Goal: Information Seeking & Learning: Check status

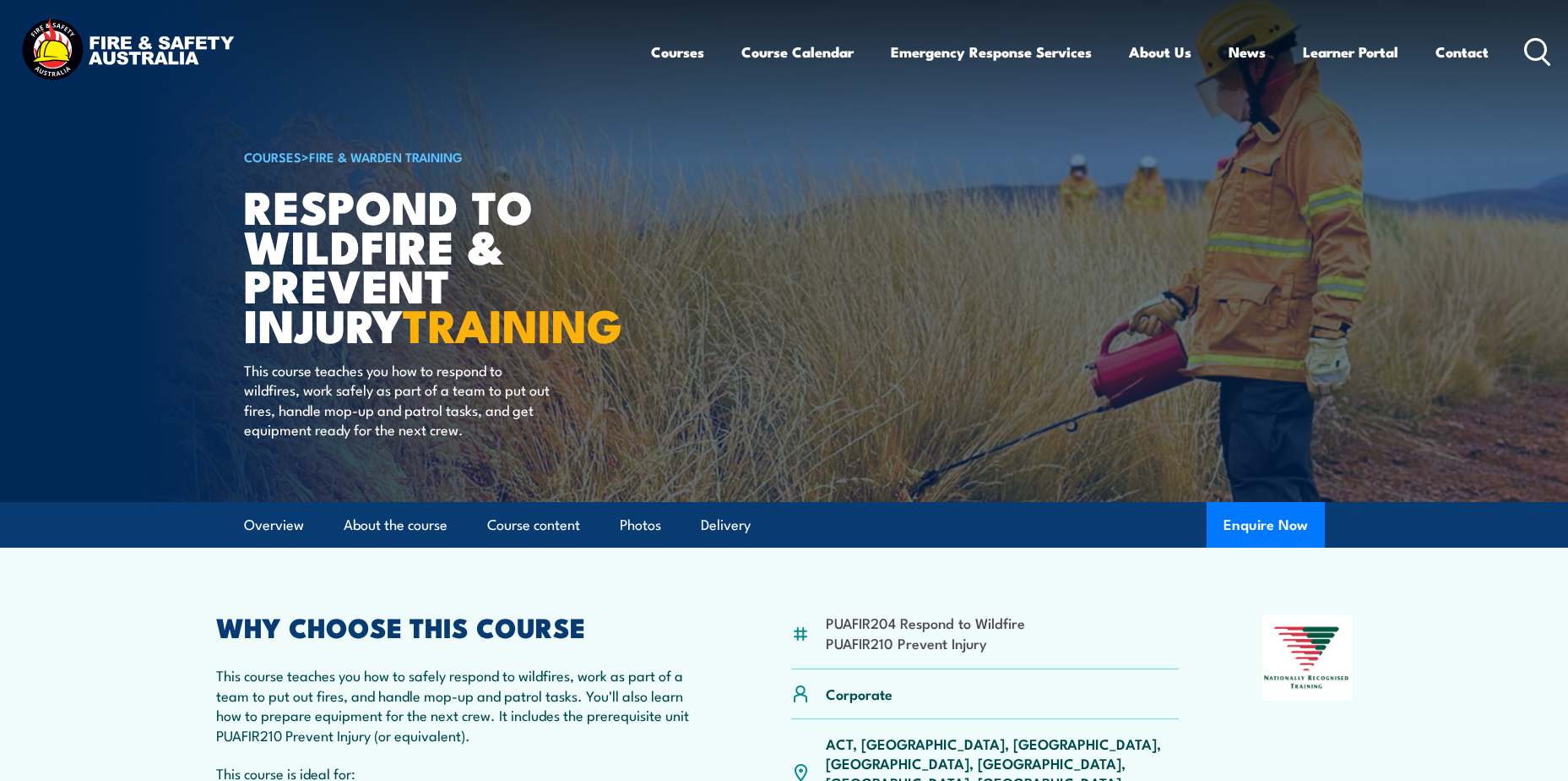
scroll to position [169, 0]
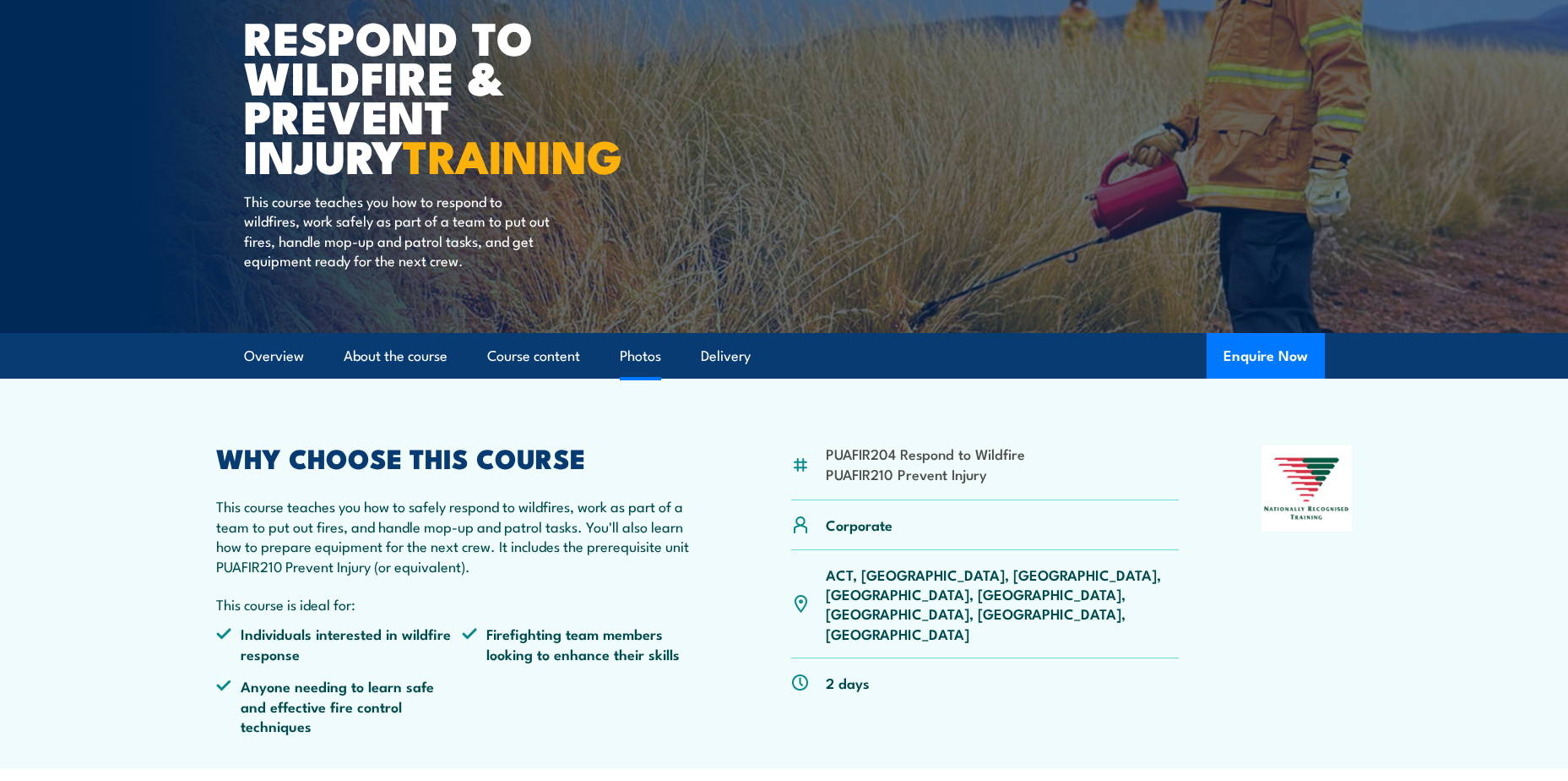
click at [625, 363] on link "Photos" at bounding box center [639, 355] width 41 height 45
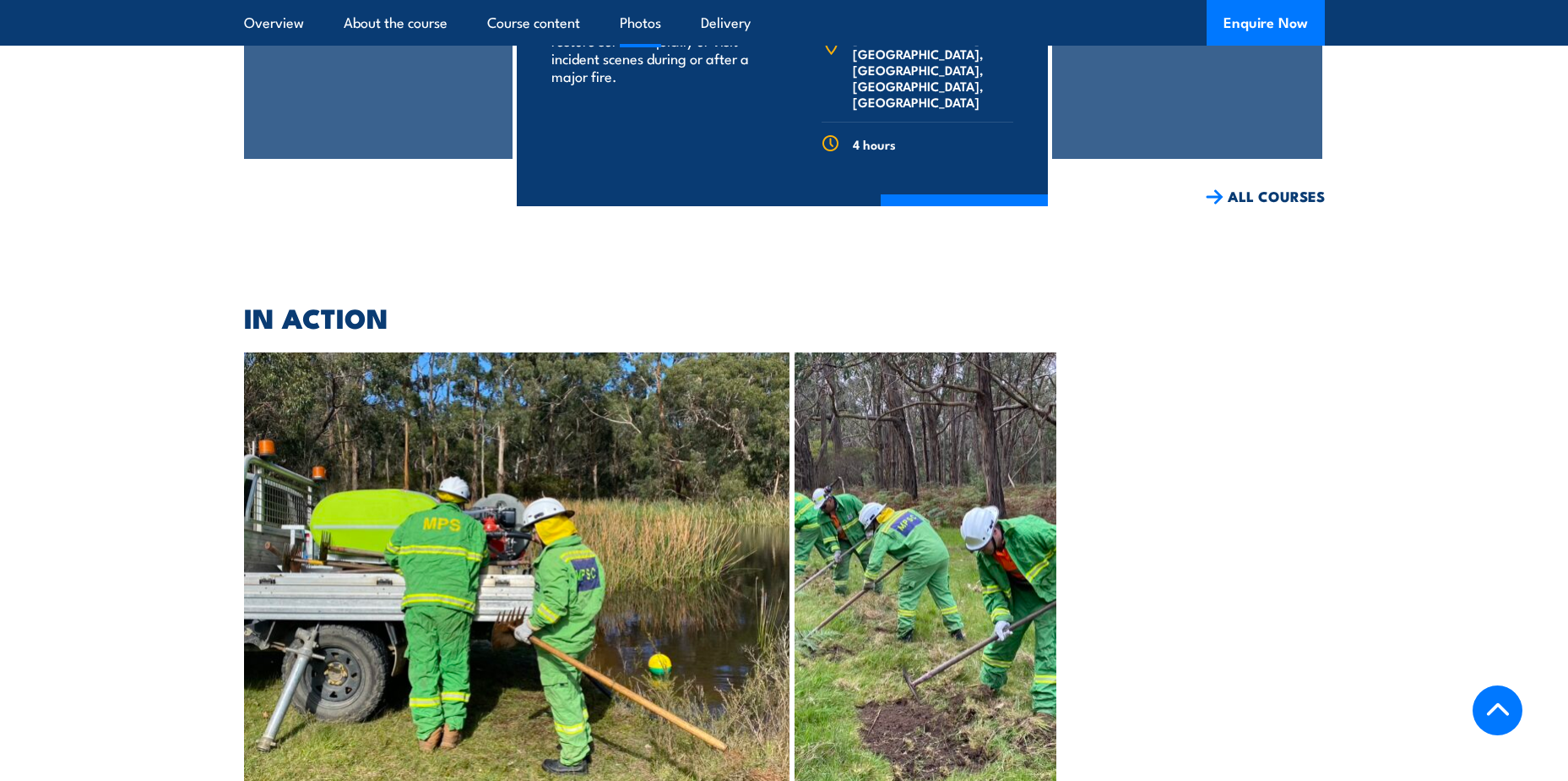
scroll to position [3109, 0]
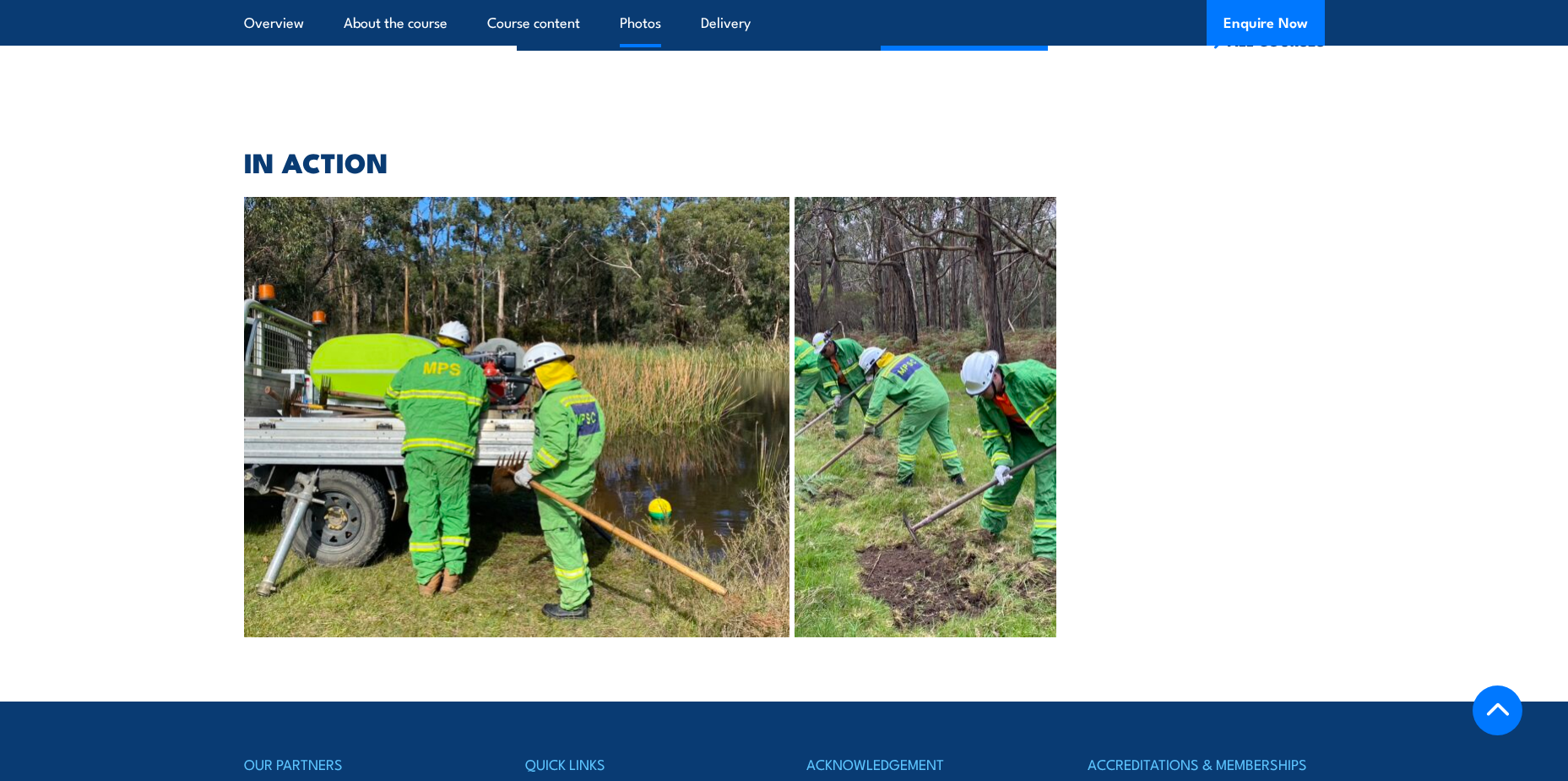
scroll to position [3447, 0]
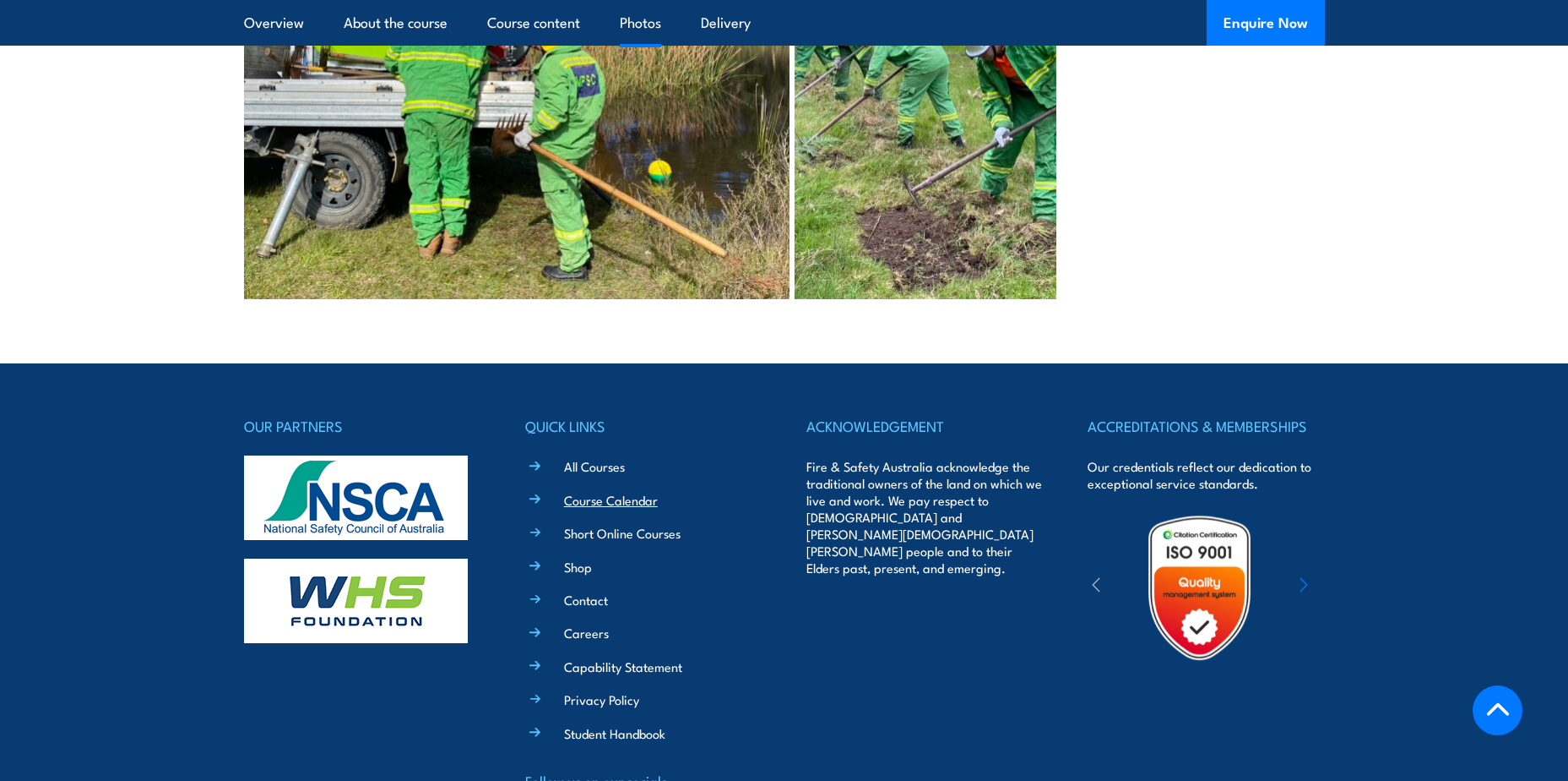
click at [599, 491] on link "Course Calendar" at bounding box center [611, 499] width 94 height 18
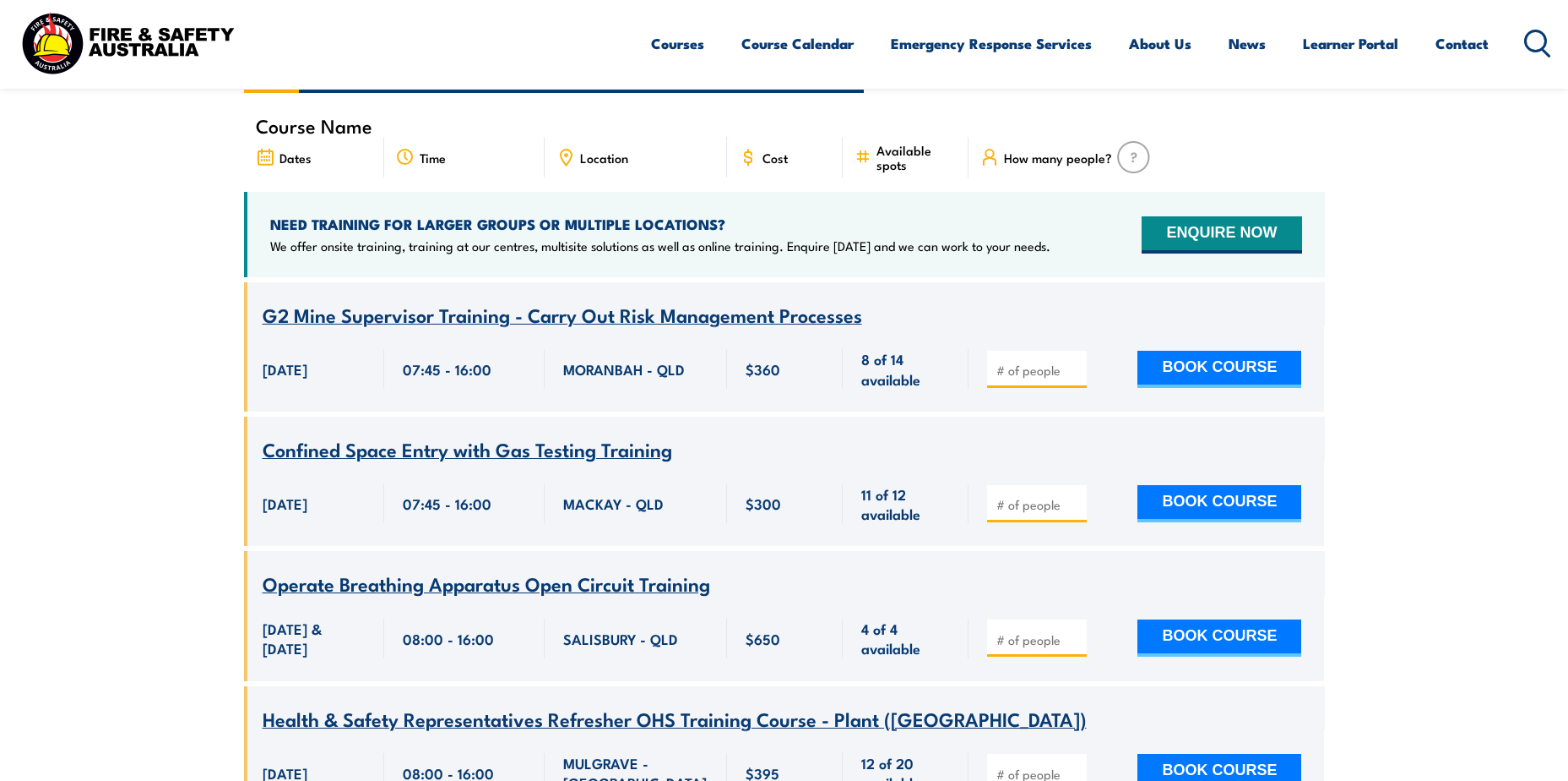
scroll to position [676, 0]
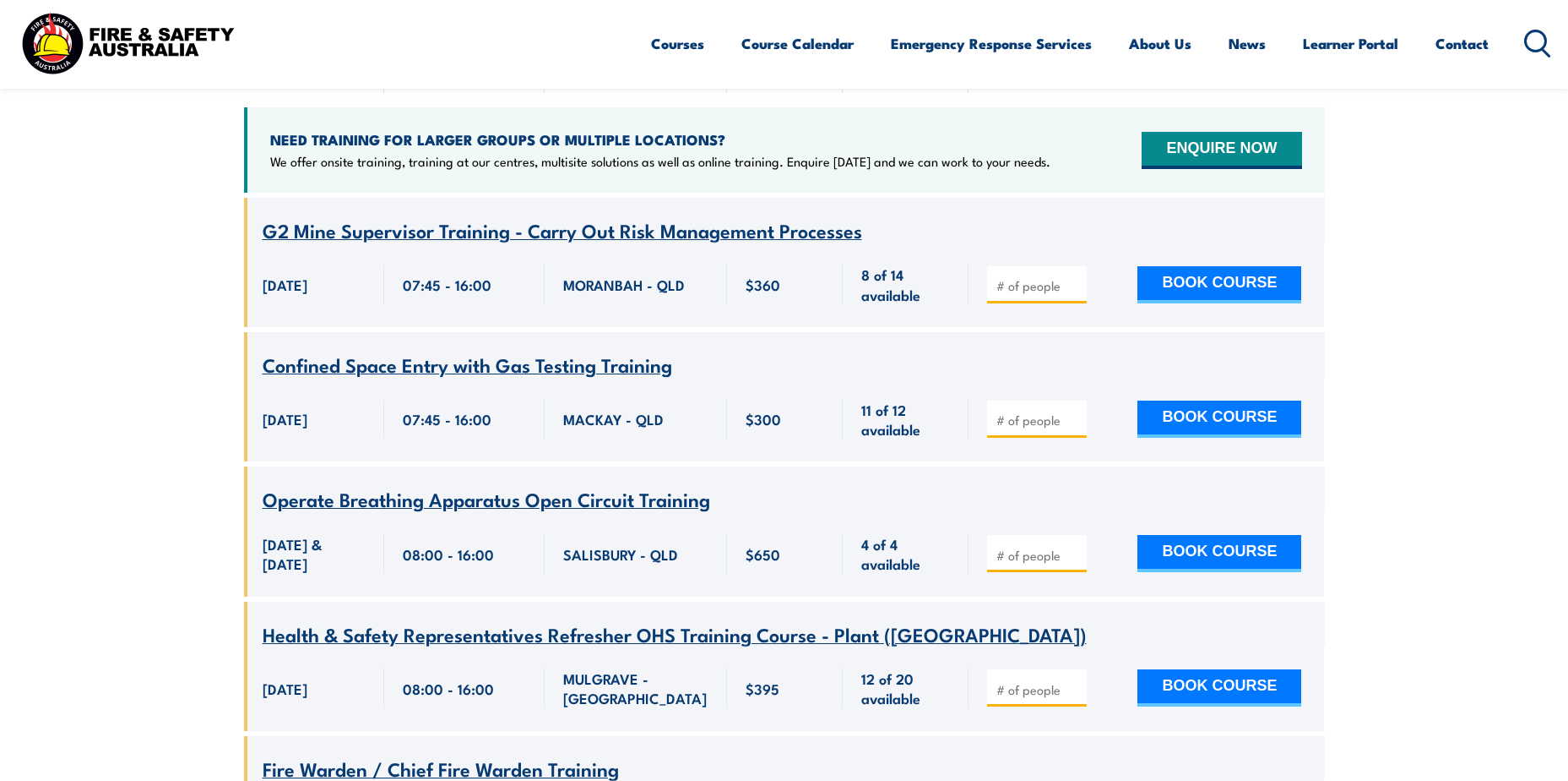
click at [449, 484] on span "Operate Breathing Apparatus Open Circuit Training" at bounding box center [486, 498] width 448 height 29
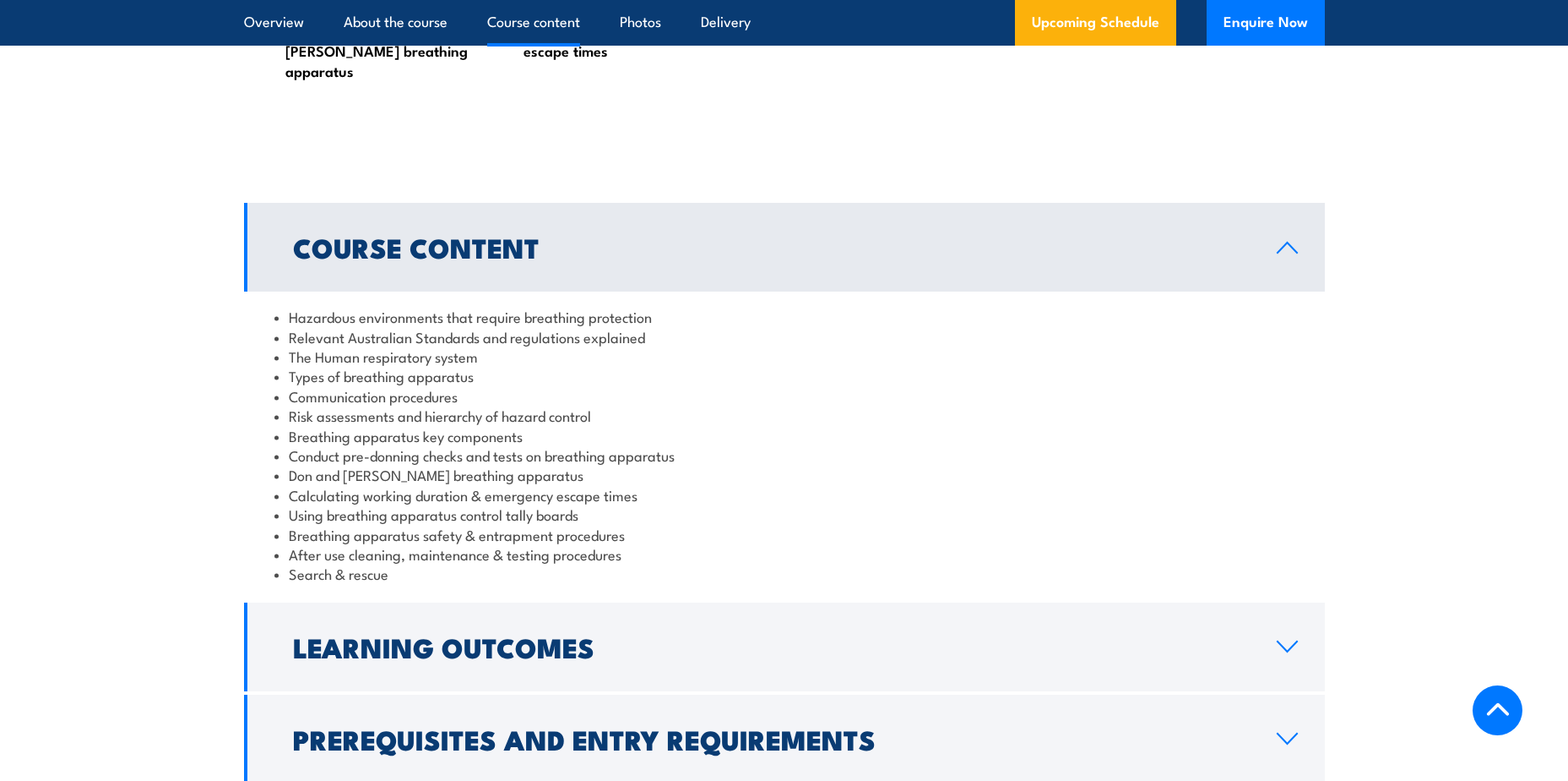
scroll to position [1605, 0]
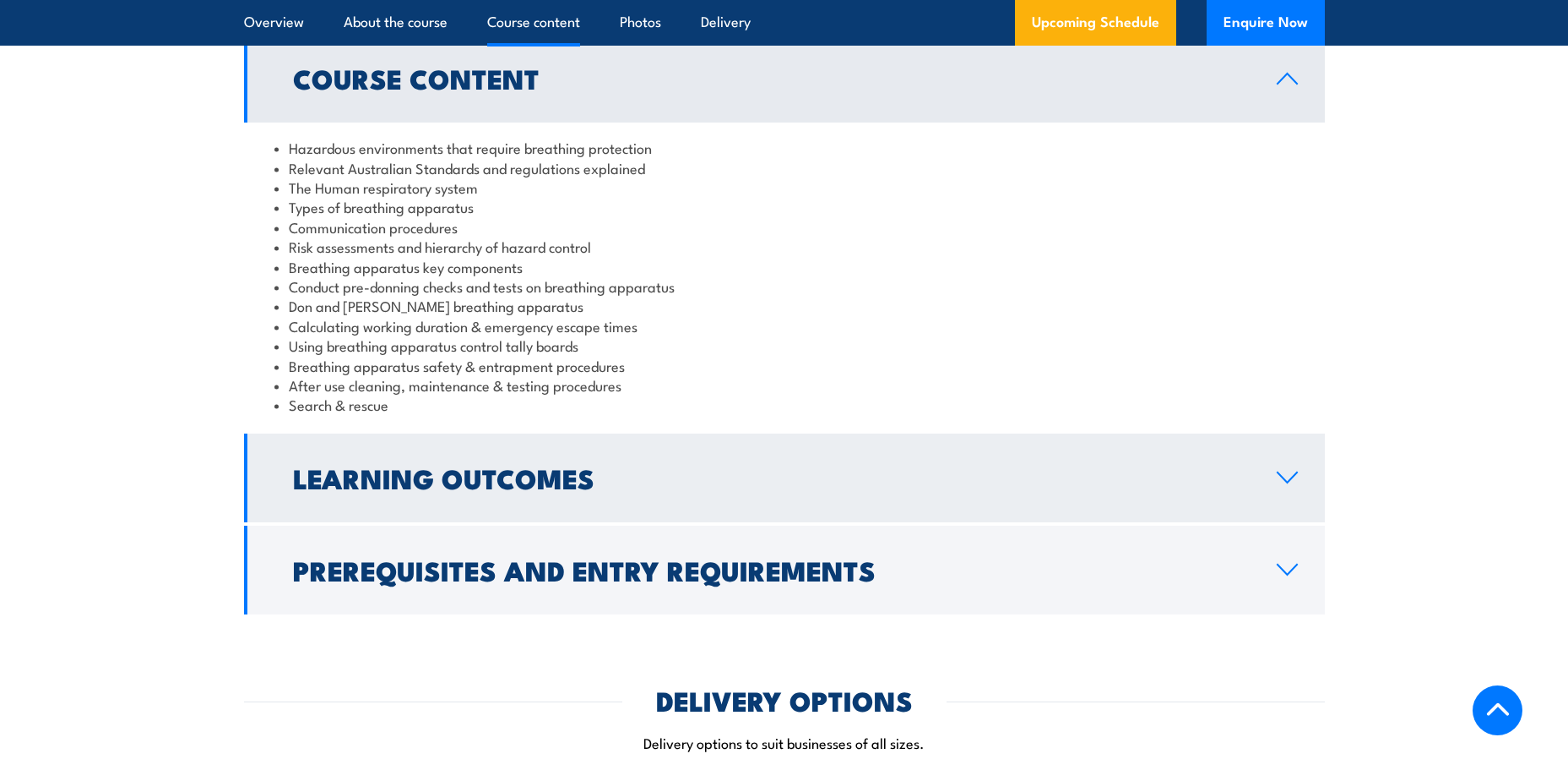
click at [562, 466] on h2 "Learning Outcomes" at bounding box center [771, 477] width 956 height 24
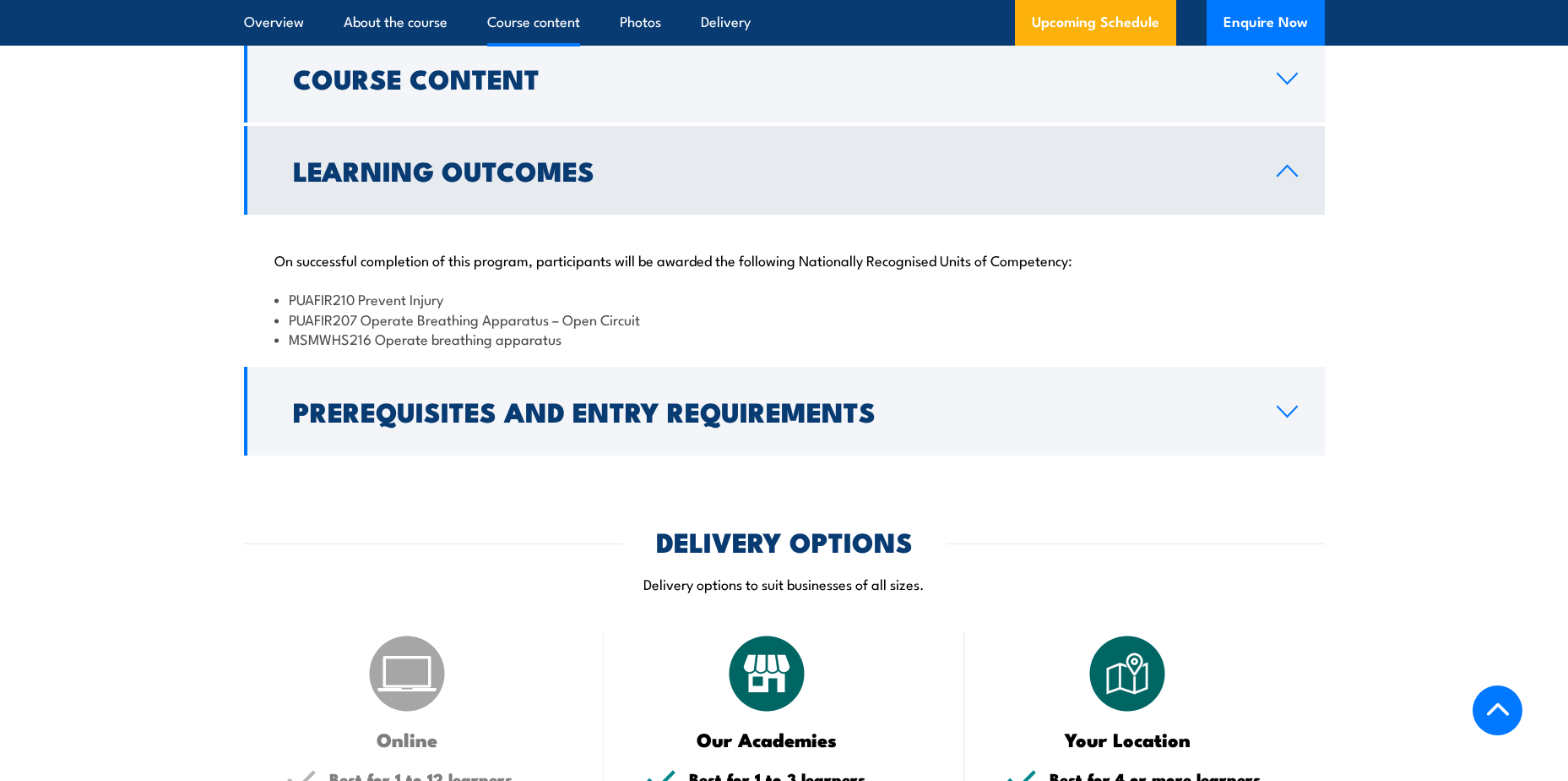
click at [612, 158] on h2 "Learning Outcomes" at bounding box center [771, 169] width 956 height 24
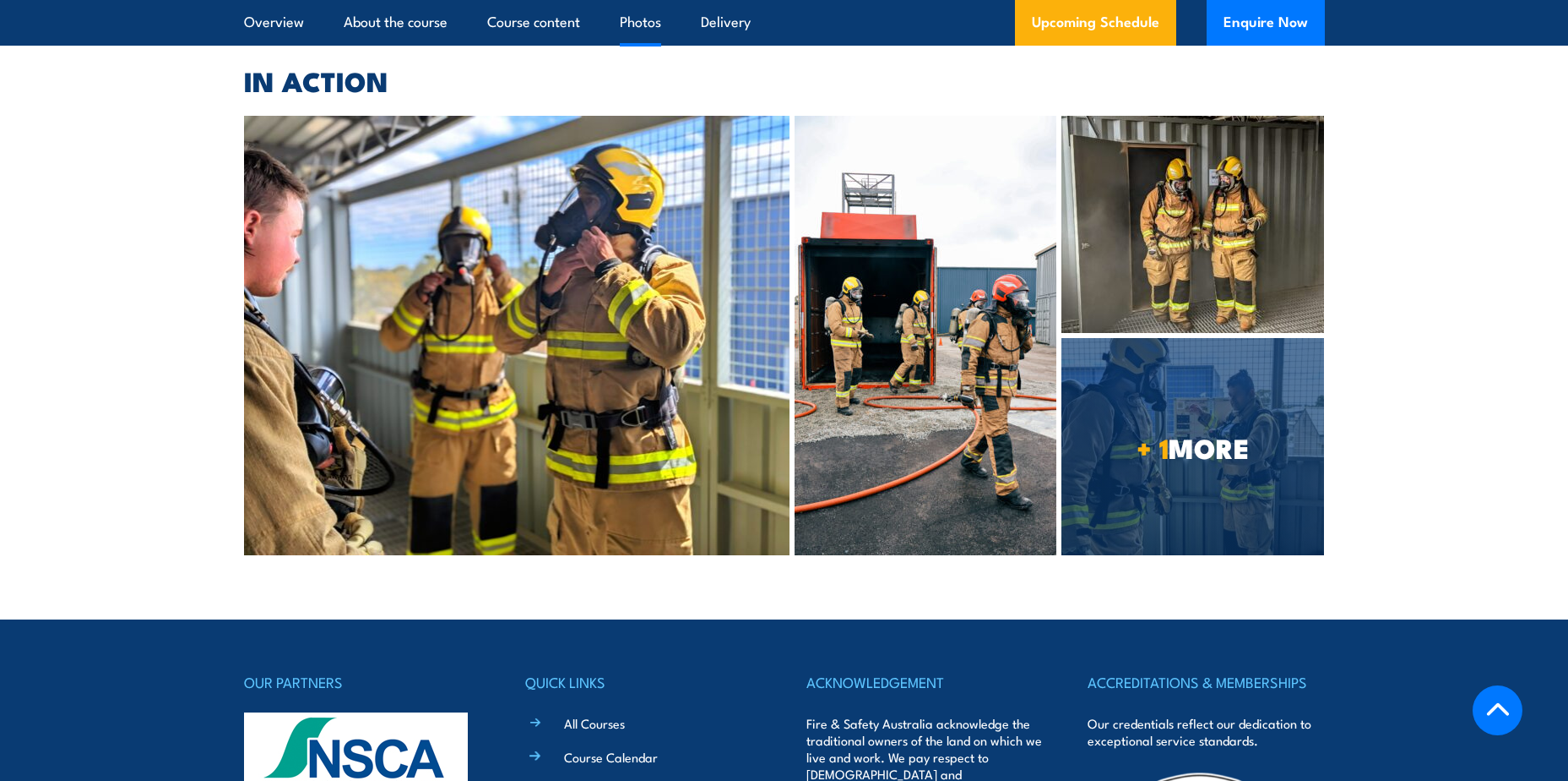
scroll to position [3633, 0]
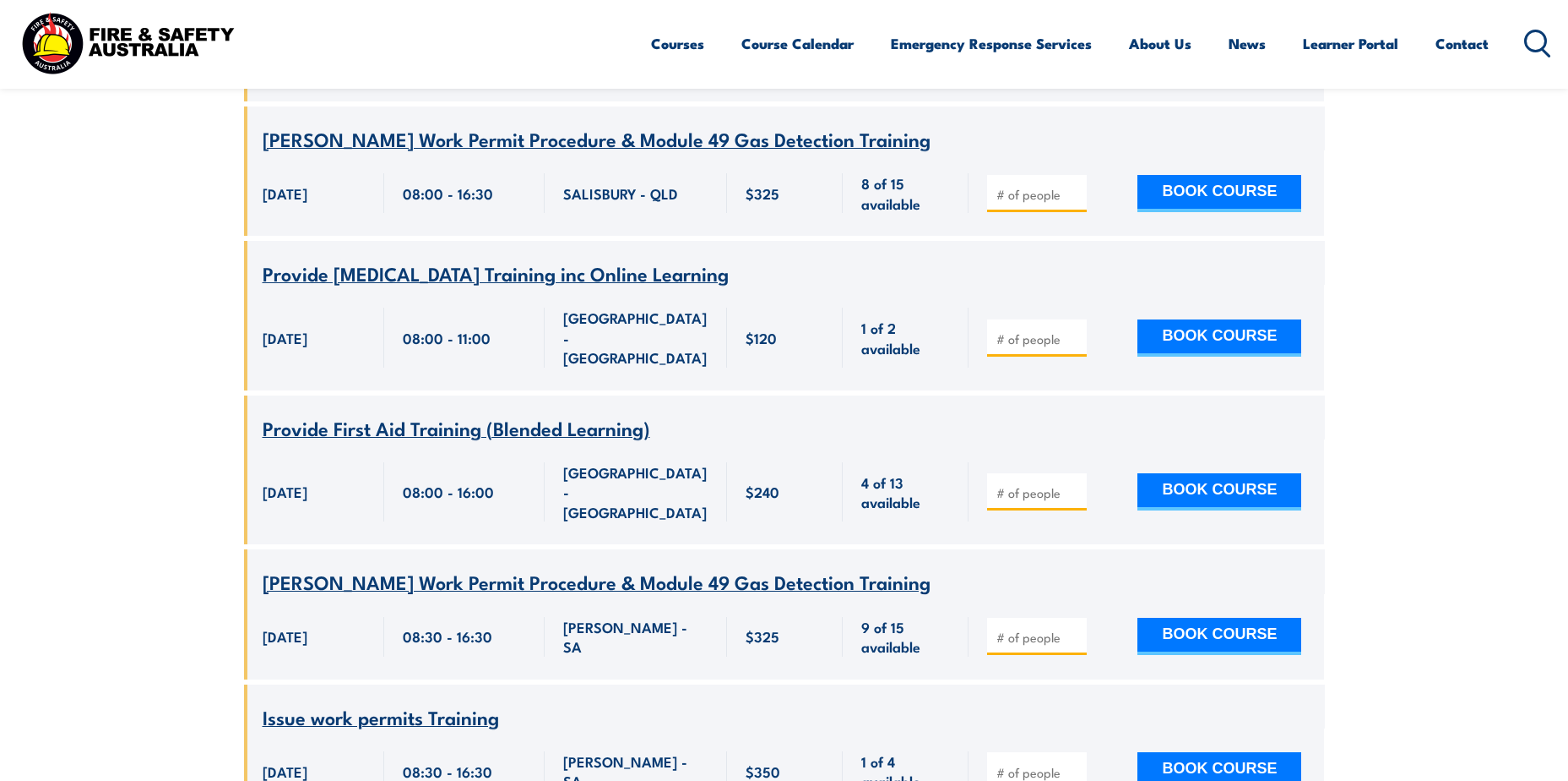
scroll to position [6505, 0]
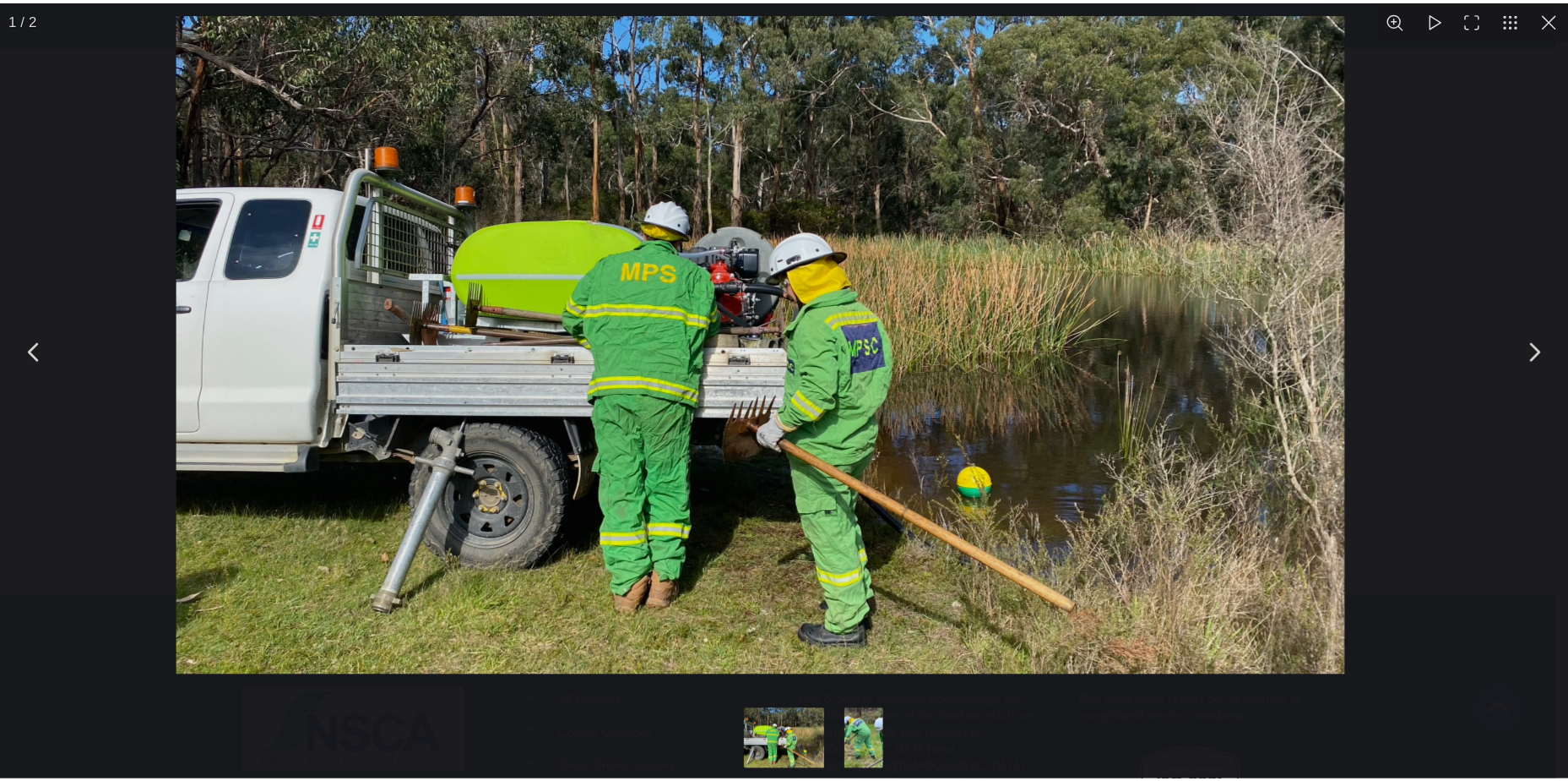
scroll to position [3447, 0]
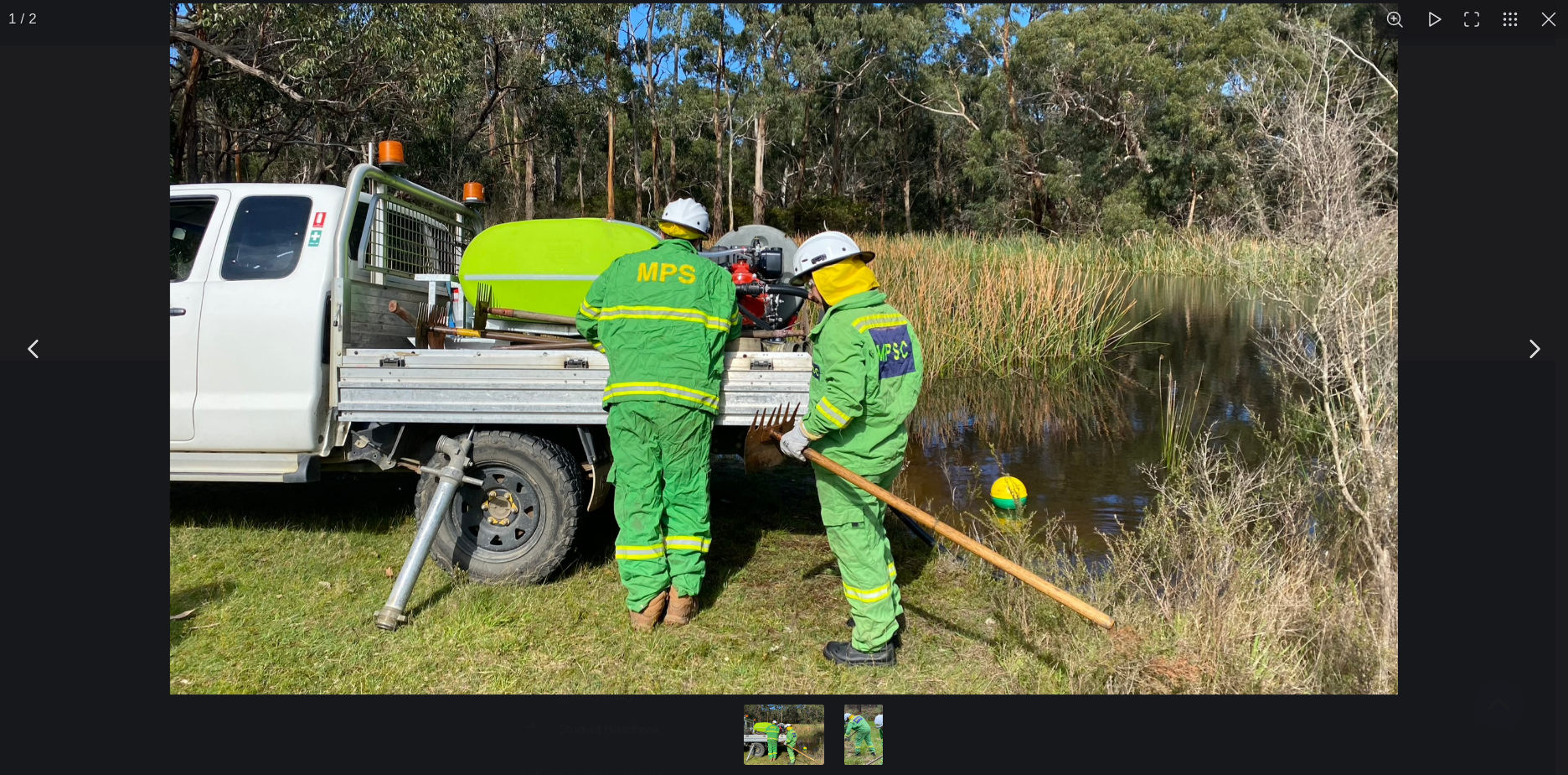
click at [1555, 15] on button "You can close this modal content with the ESC key" at bounding box center [1549, 19] width 39 height 39
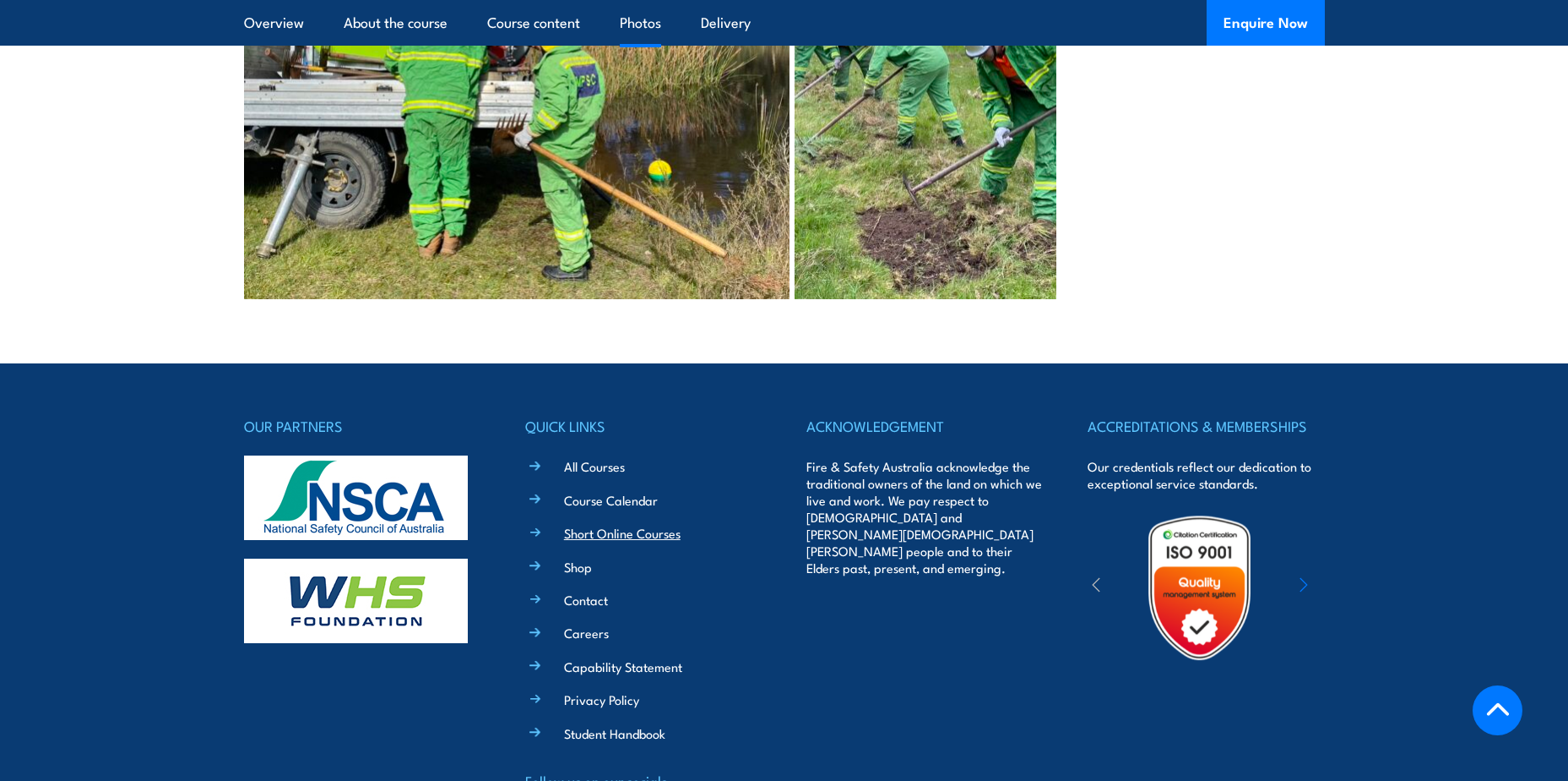
click at [597, 524] on link "Short Online Courses" at bounding box center [622, 533] width 116 height 18
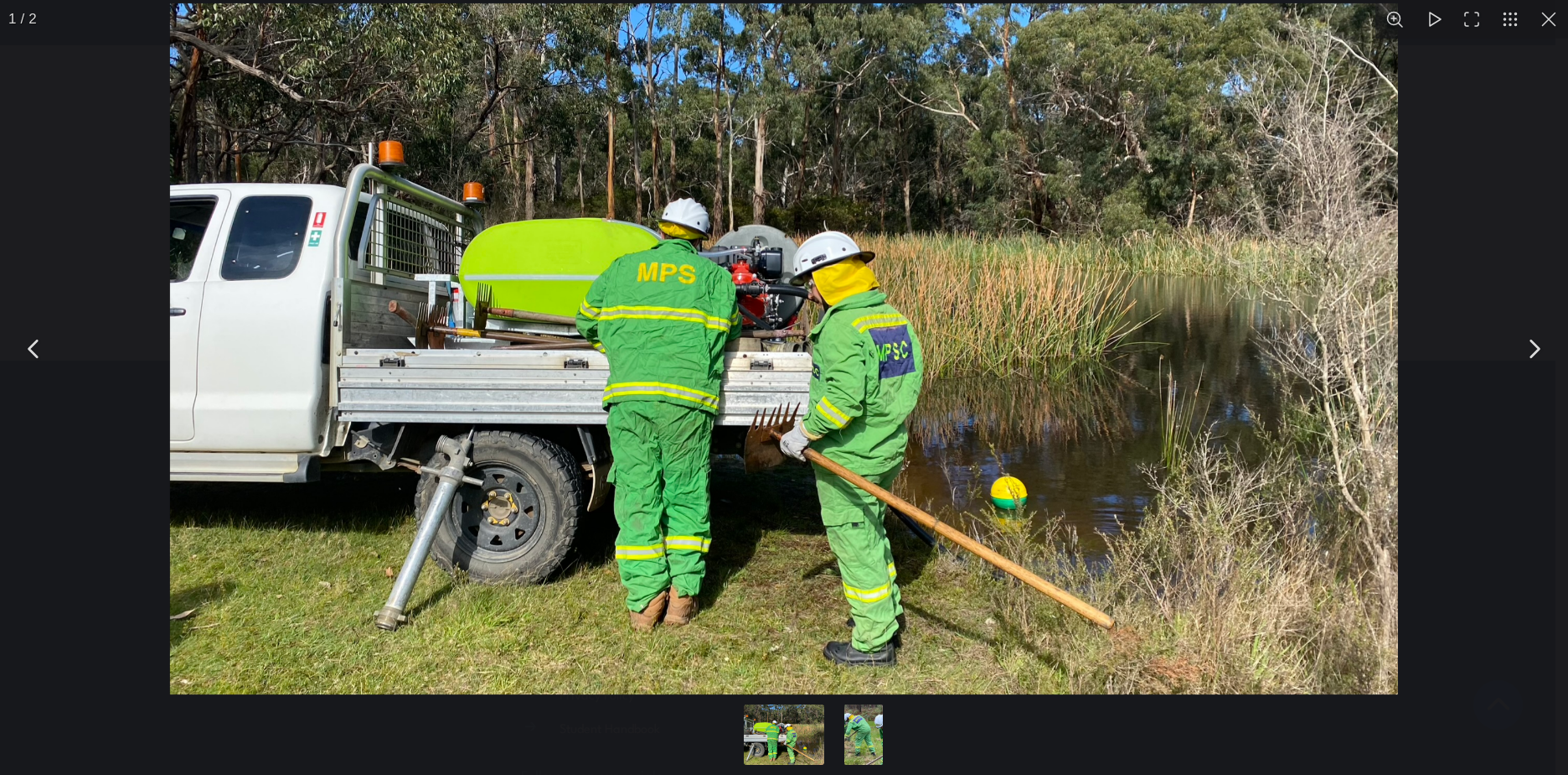
click at [1548, 18] on button "You can close this modal content with the ESC key" at bounding box center [1549, 19] width 39 height 39
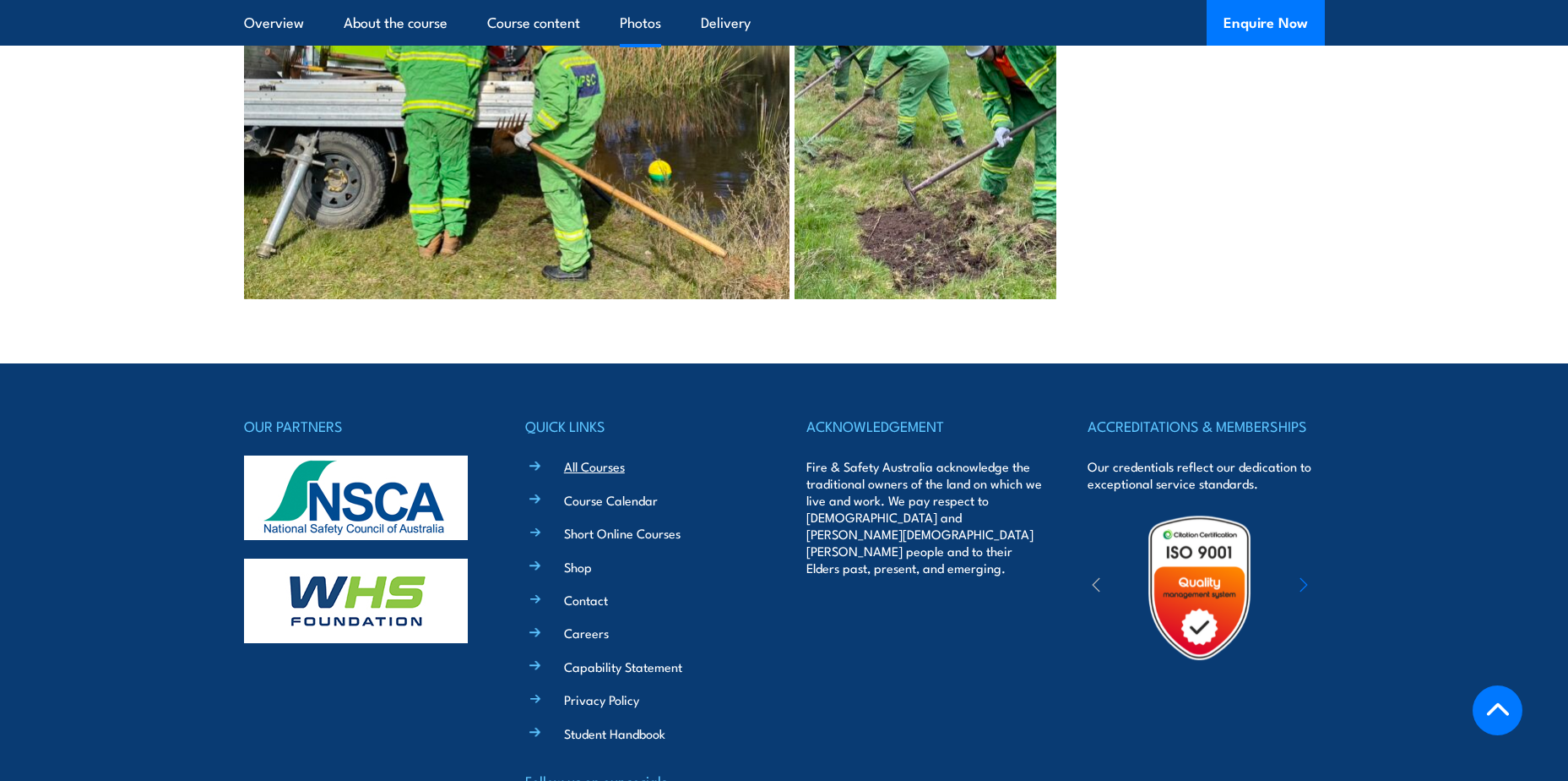
click at [596, 457] on link "All Courses" at bounding box center [595, 466] width 61 height 18
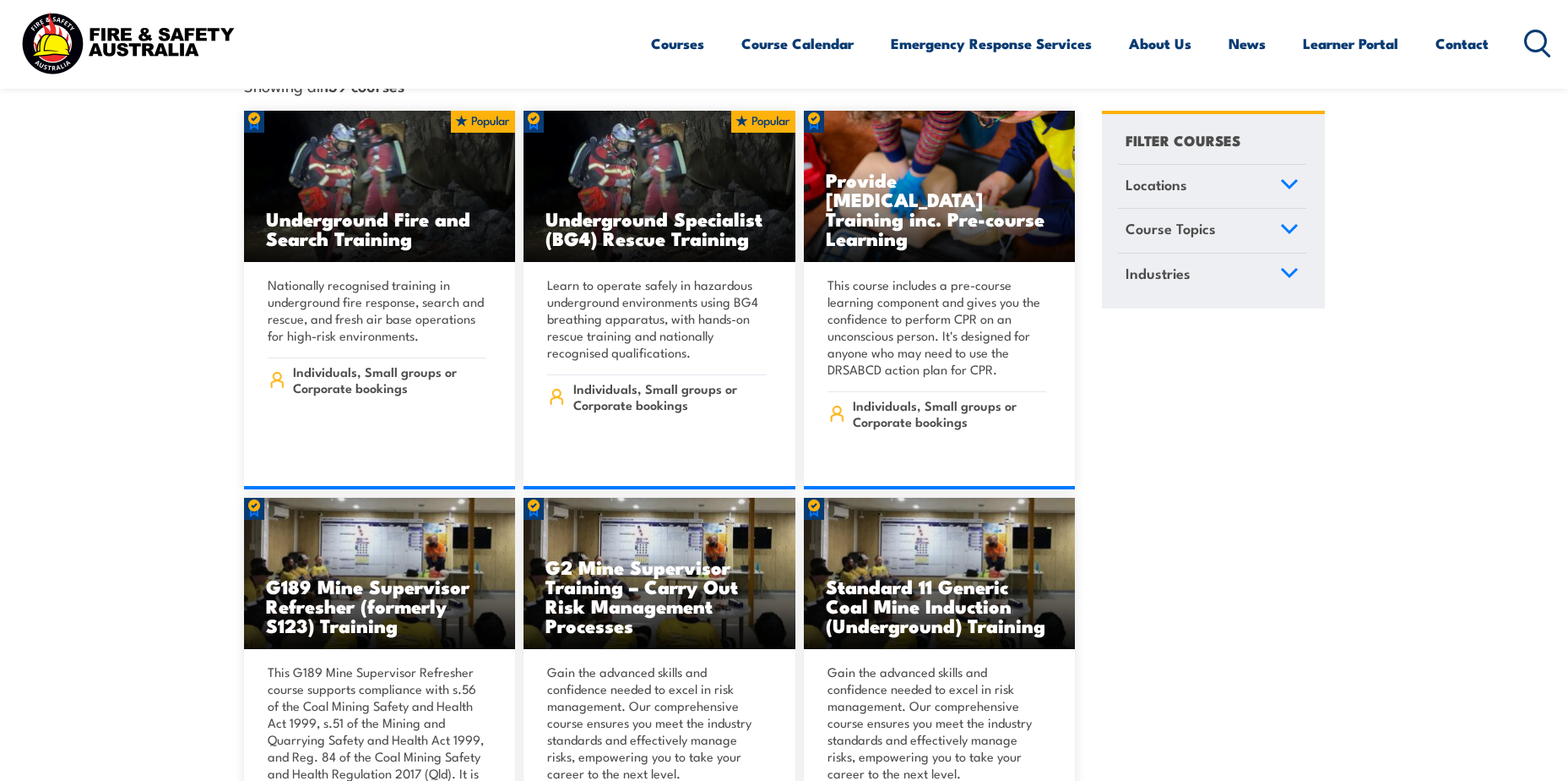
scroll to position [338, 0]
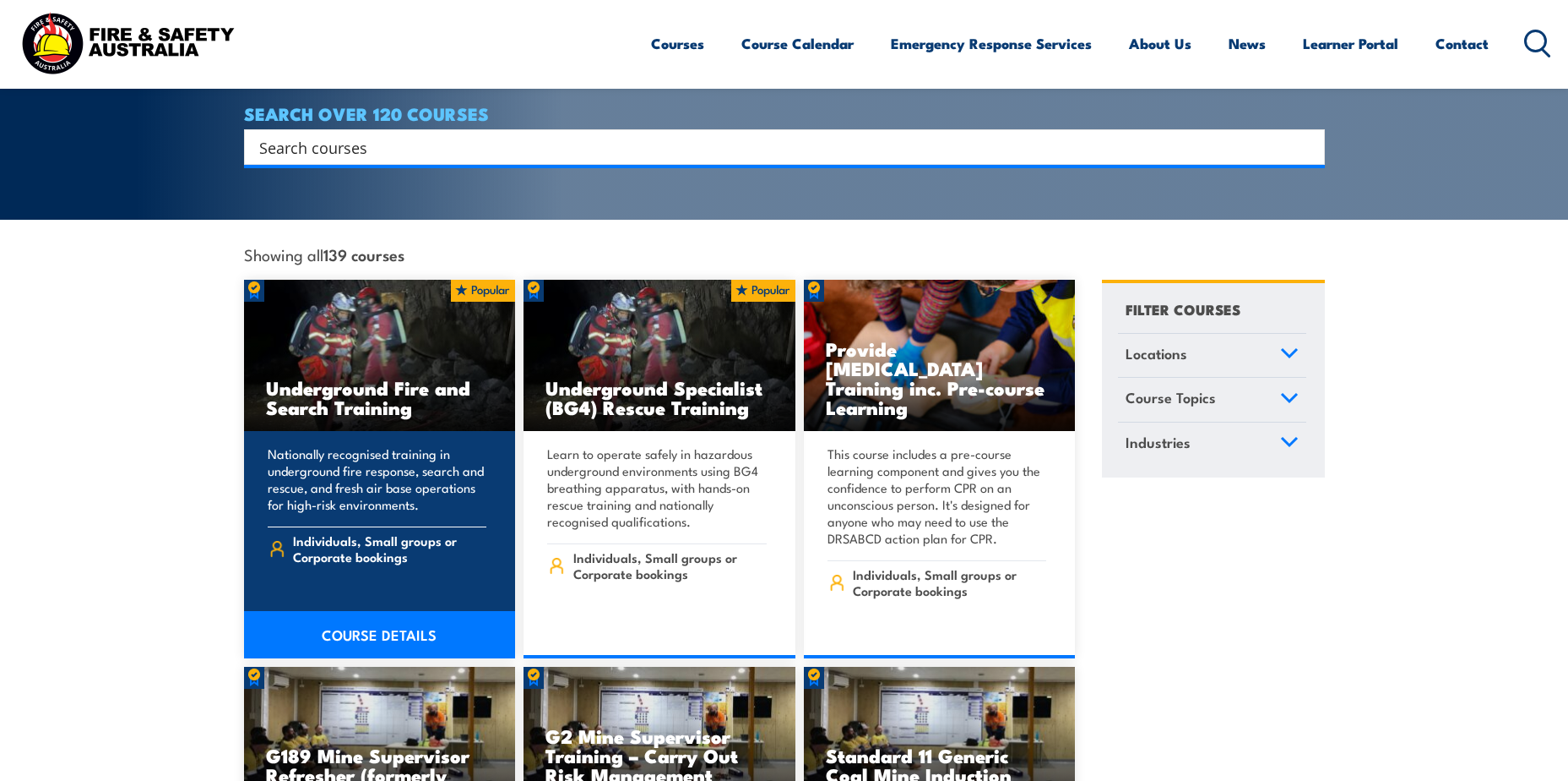
click at [381, 611] on link "COURSE DETAILS" at bounding box center [380, 635] width 272 height 48
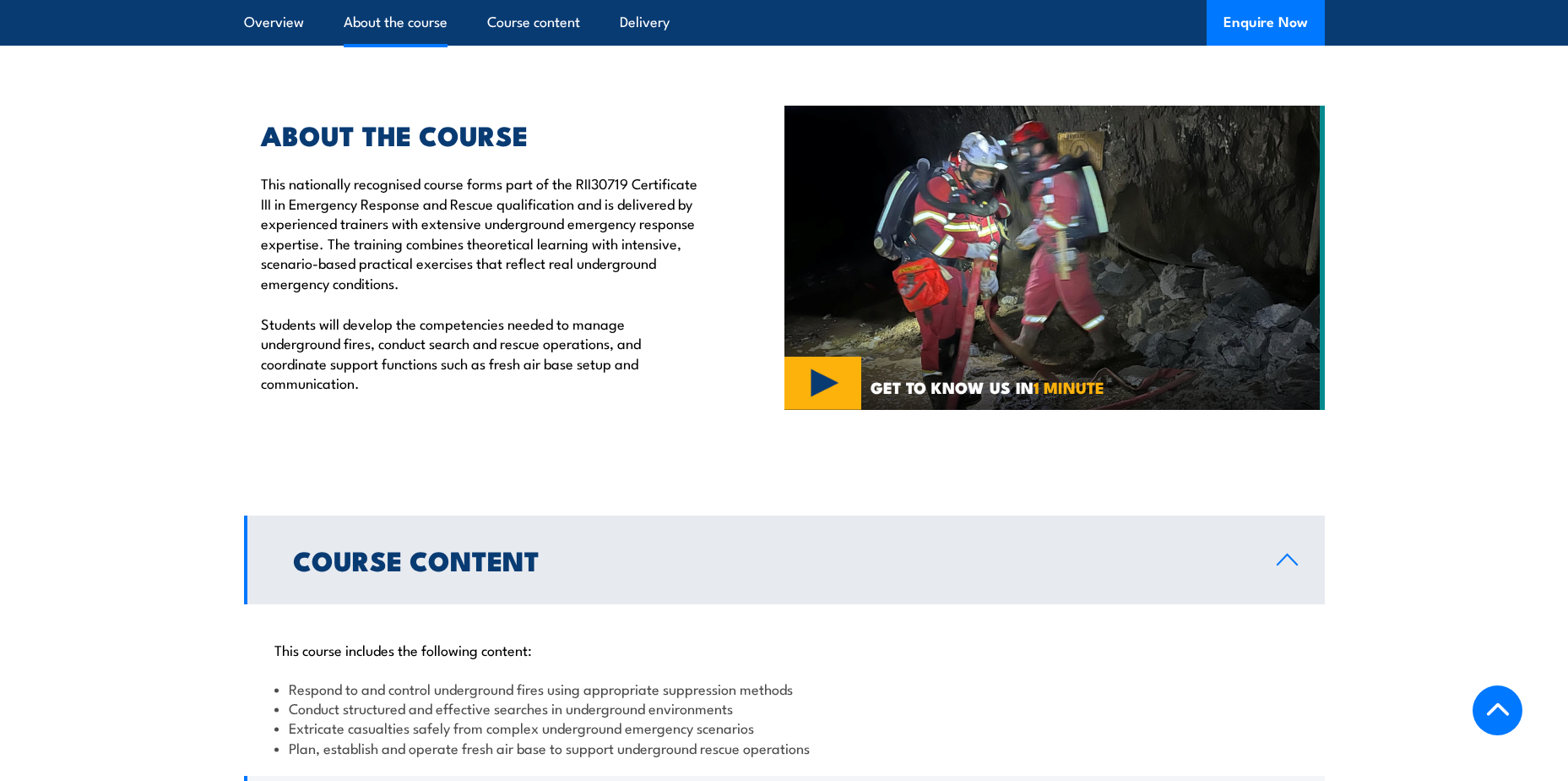
scroll to position [1183, 0]
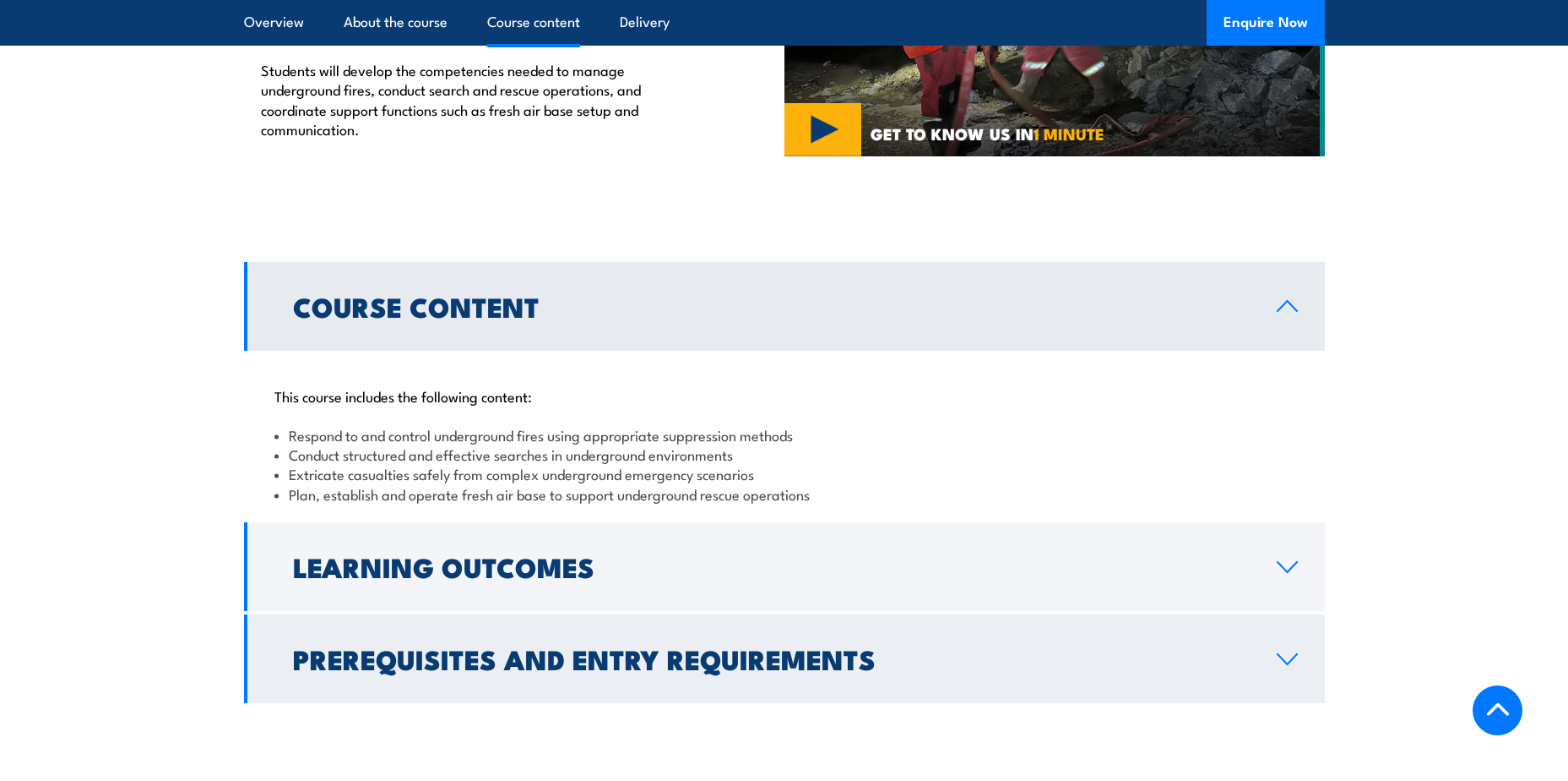
click at [547, 614] on link "Prerequisites and Entry Requirements" at bounding box center [784, 658] width 1081 height 89
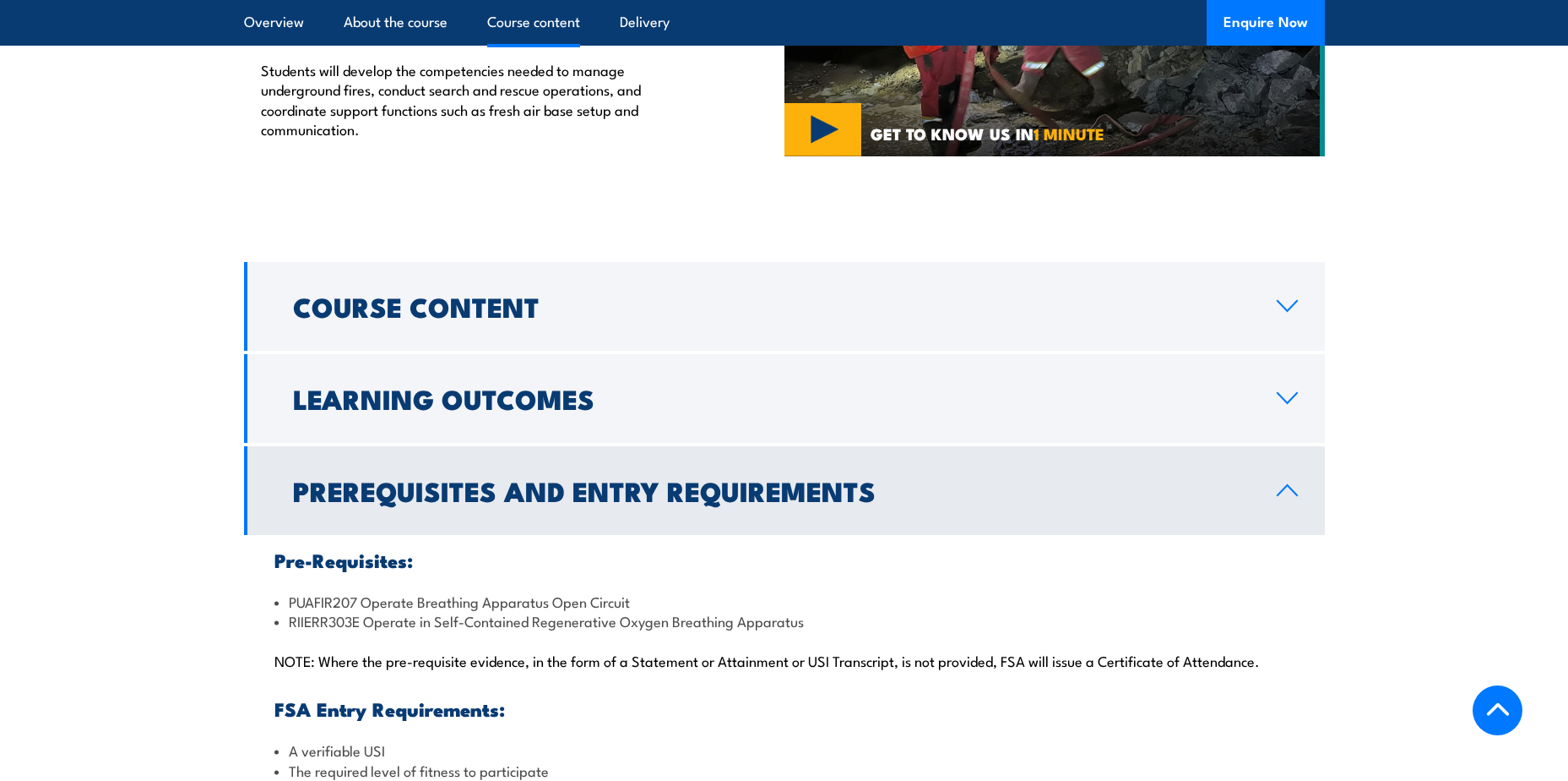
click at [532, 478] on h2 "Prerequisites and Entry Requirements" at bounding box center [771, 490] width 956 height 24
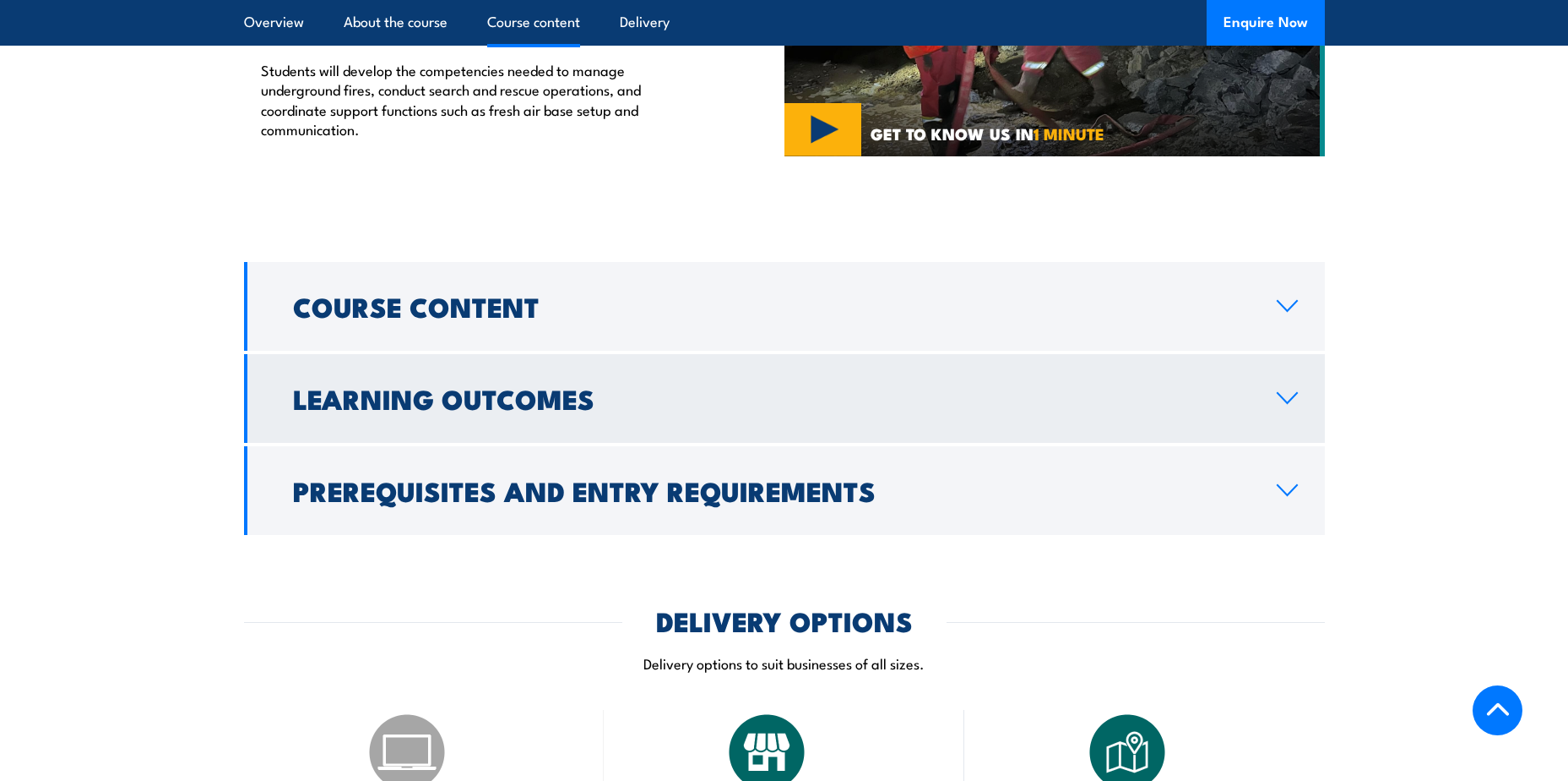
click at [531, 363] on link "Learning Outcomes" at bounding box center [784, 398] width 1081 height 89
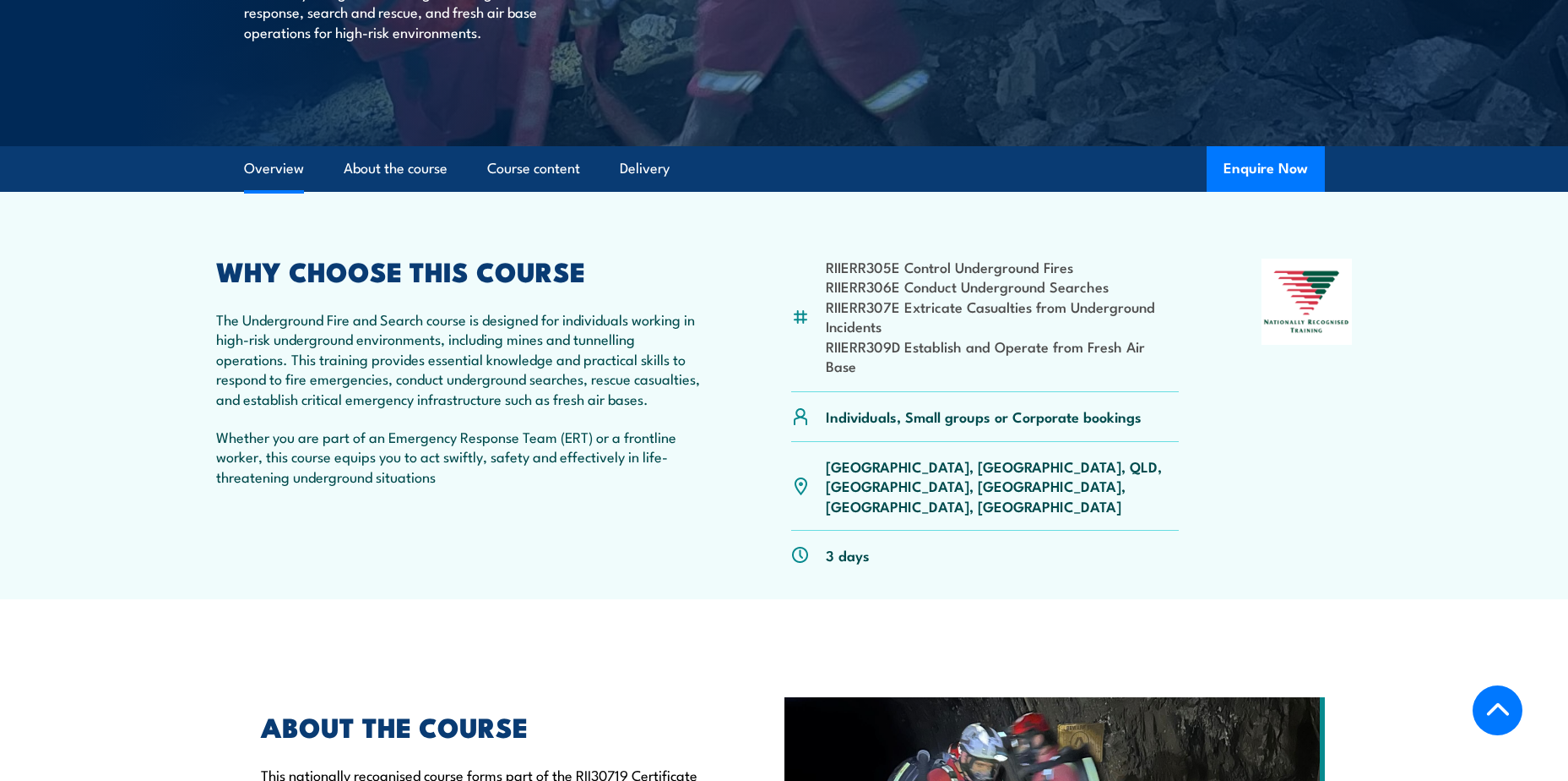
scroll to position [591, 0]
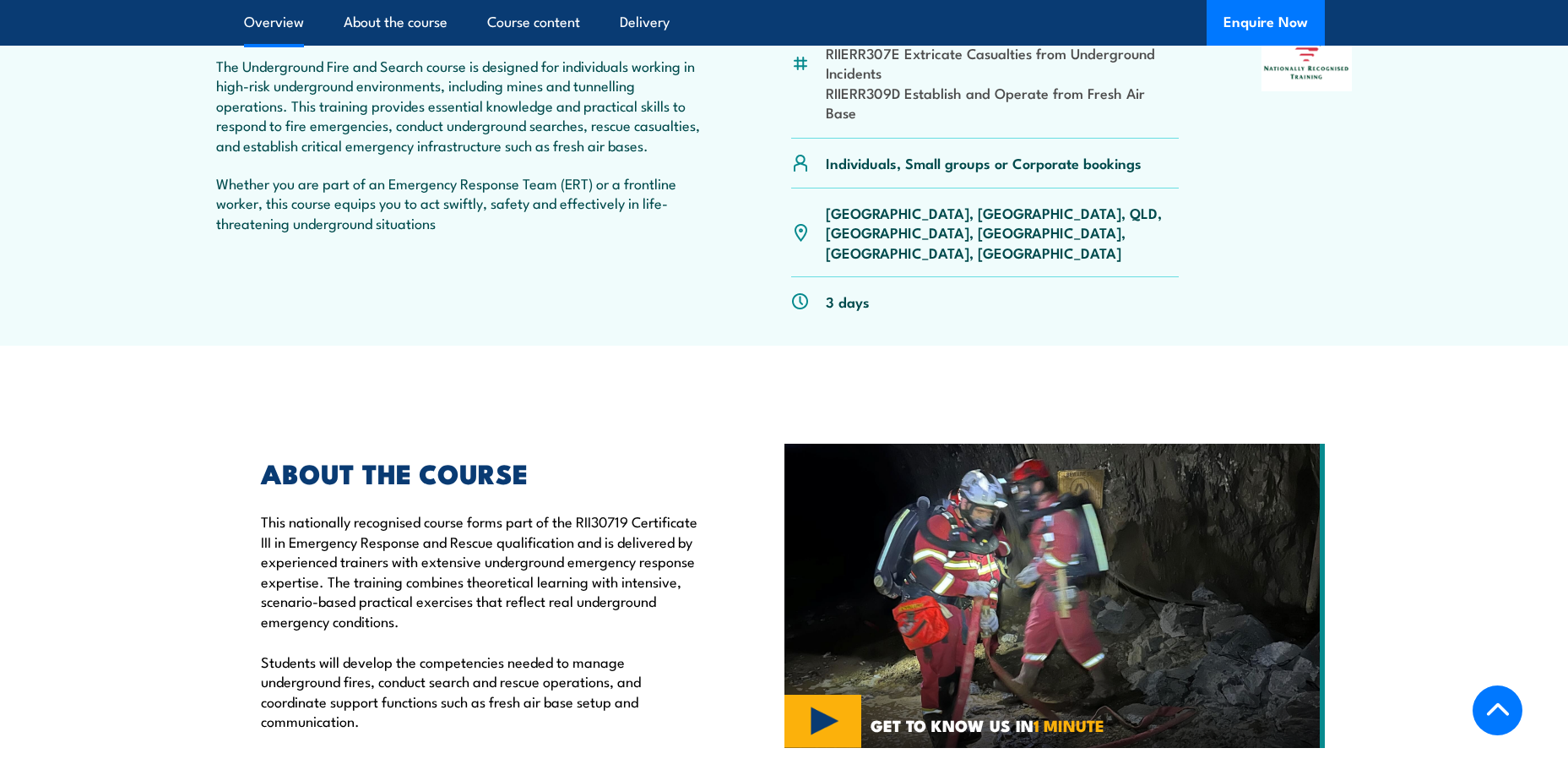
click at [813, 658] on img at bounding box center [1055, 596] width 540 height 305
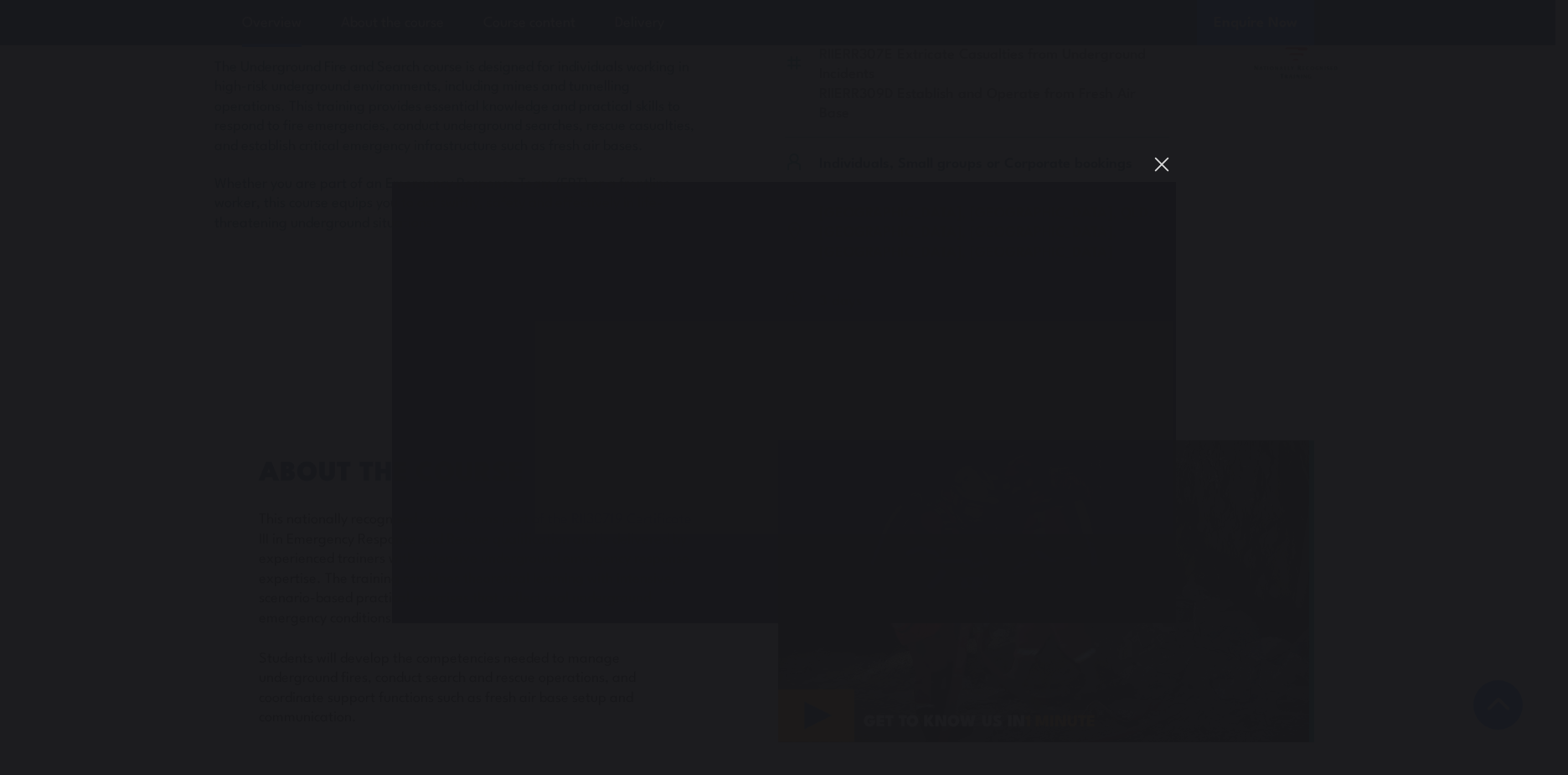
click at [1168, 164] on button "You can close this modal content with the ESC key" at bounding box center [1162, 164] width 28 height 28
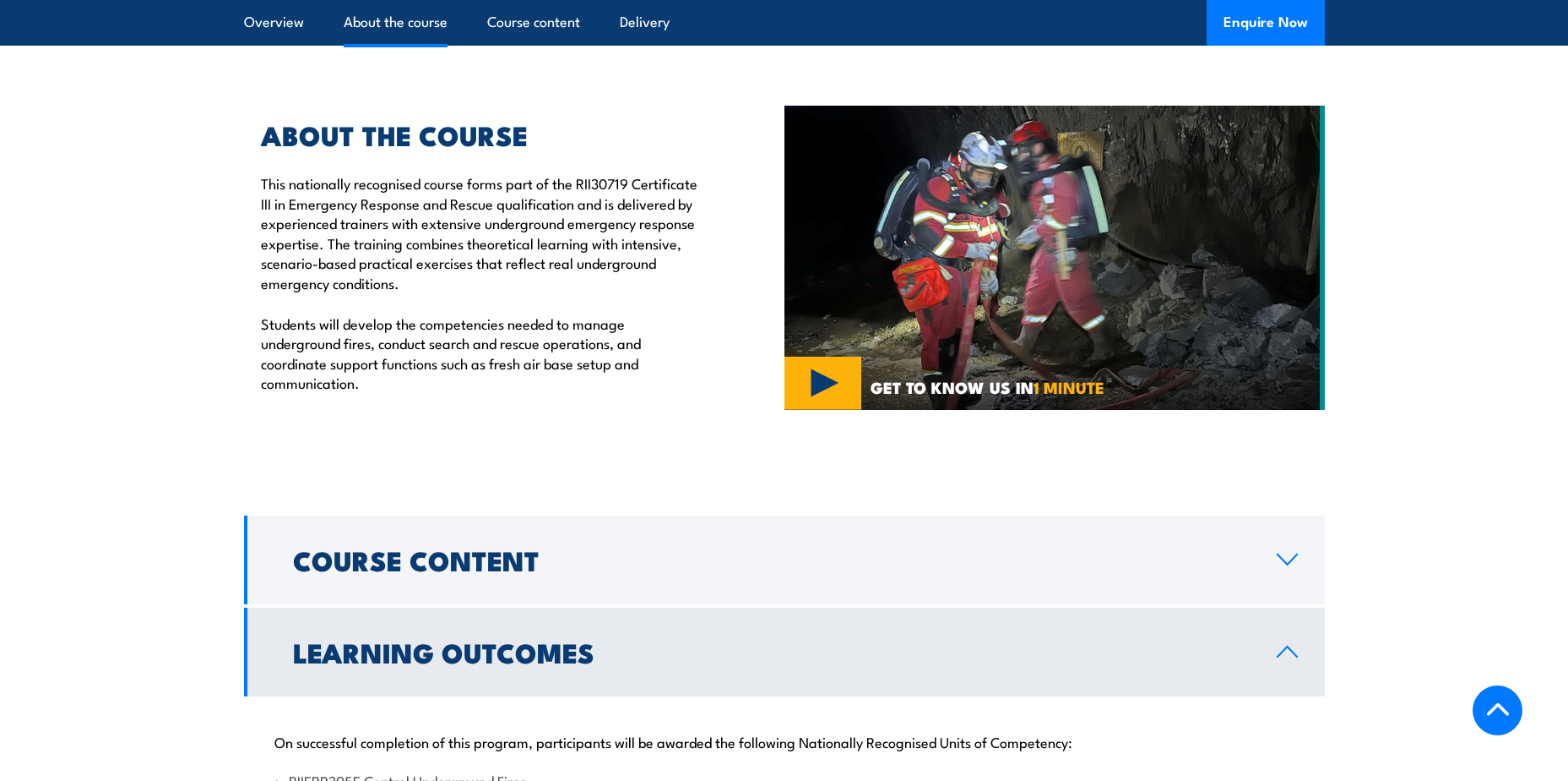
scroll to position [1352, 0]
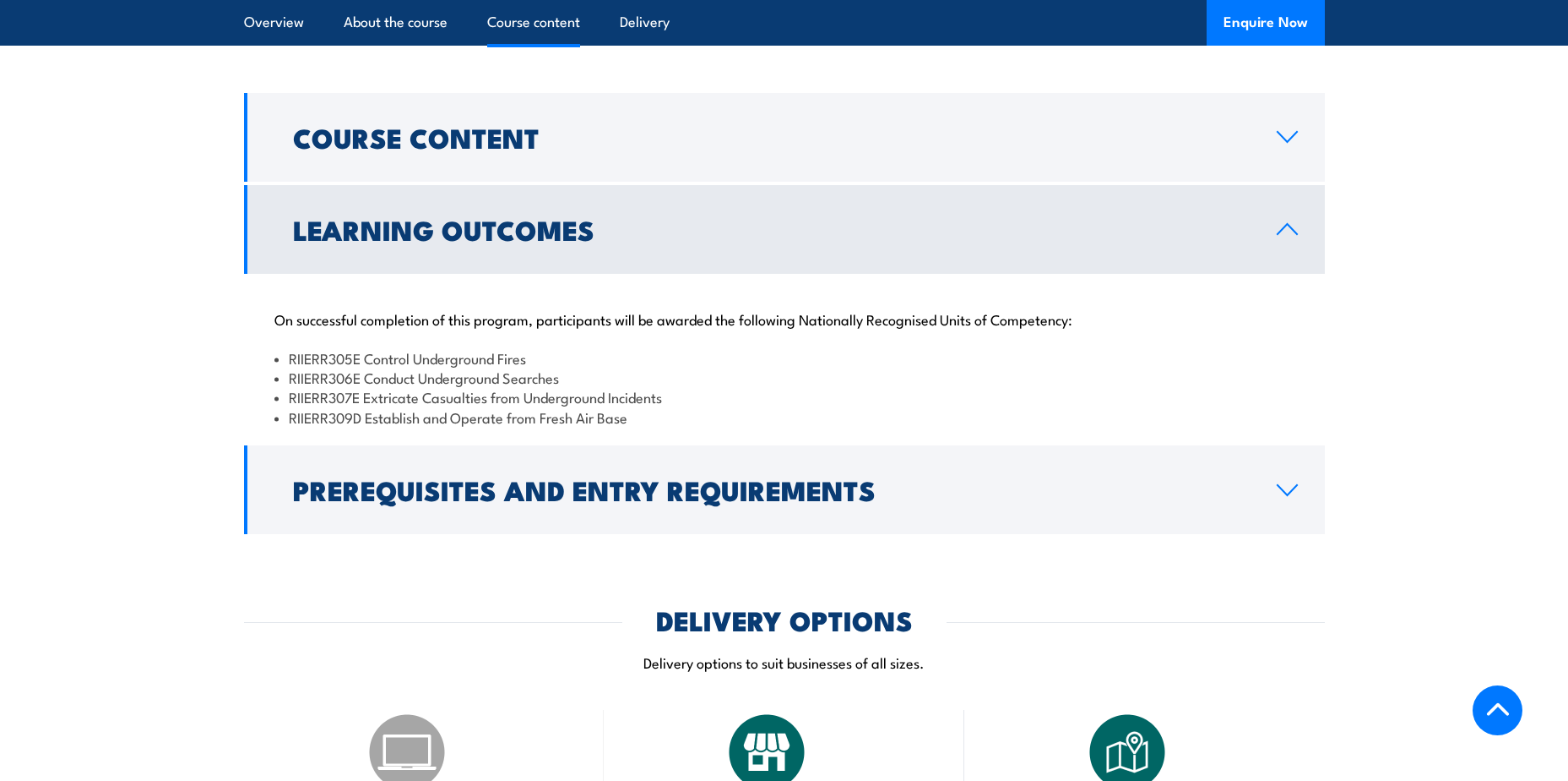
click at [460, 199] on link "Learning Outcomes" at bounding box center [784, 229] width 1081 height 89
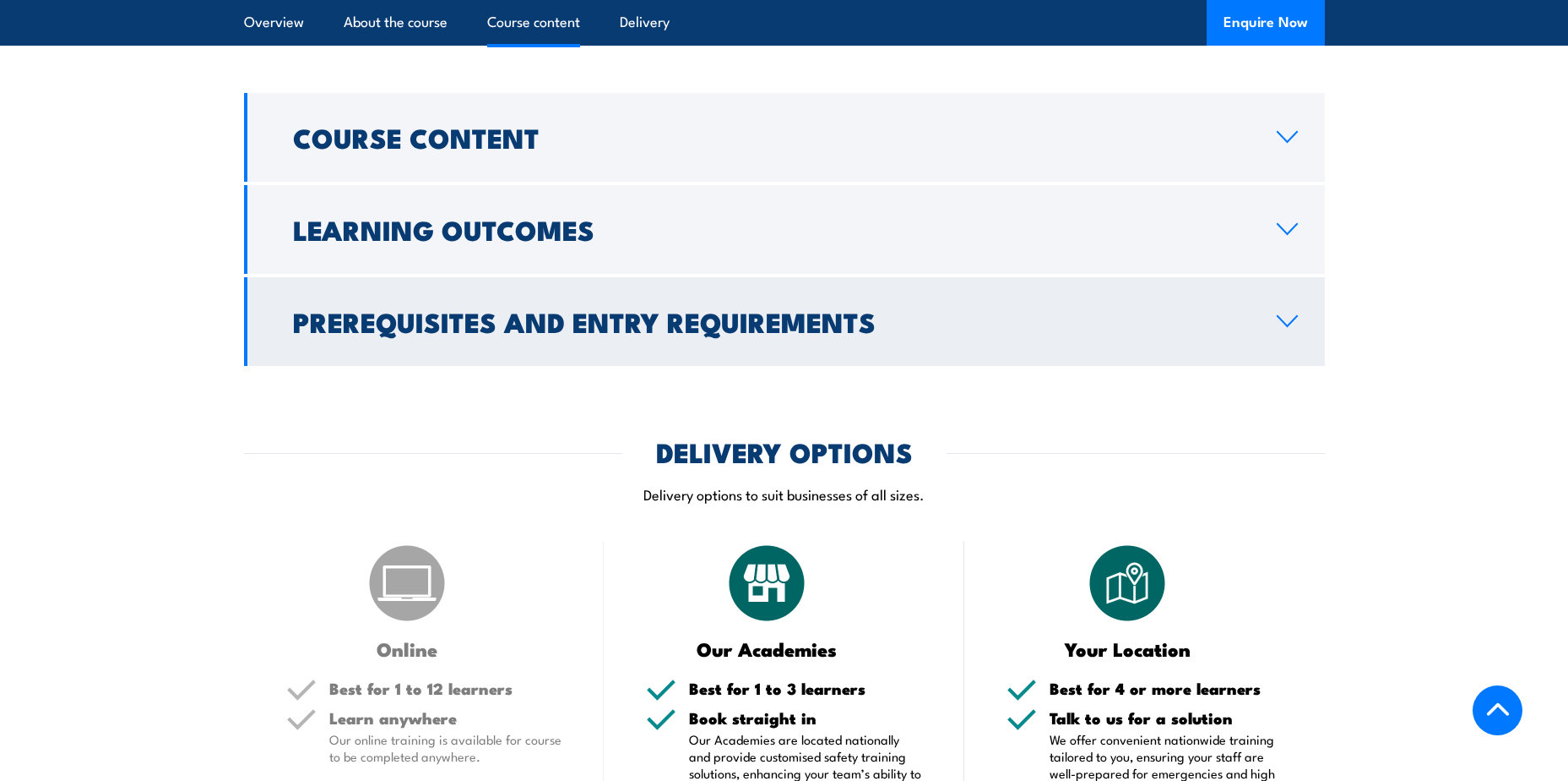
scroll to position [1267, 0]
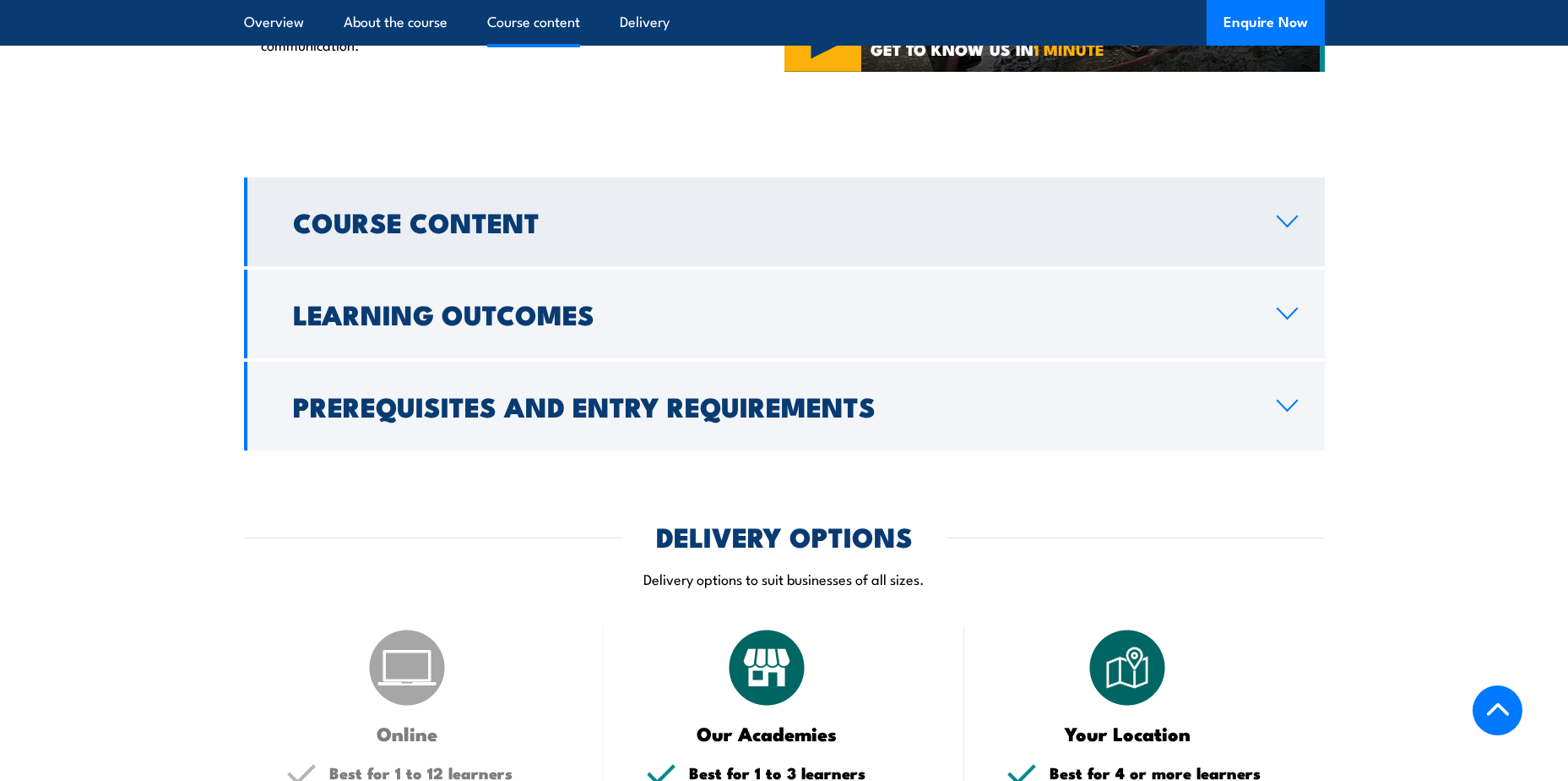
click at [530, 209] on h2 "Course Content" at bounding box center [771, 221] width 956 height 24
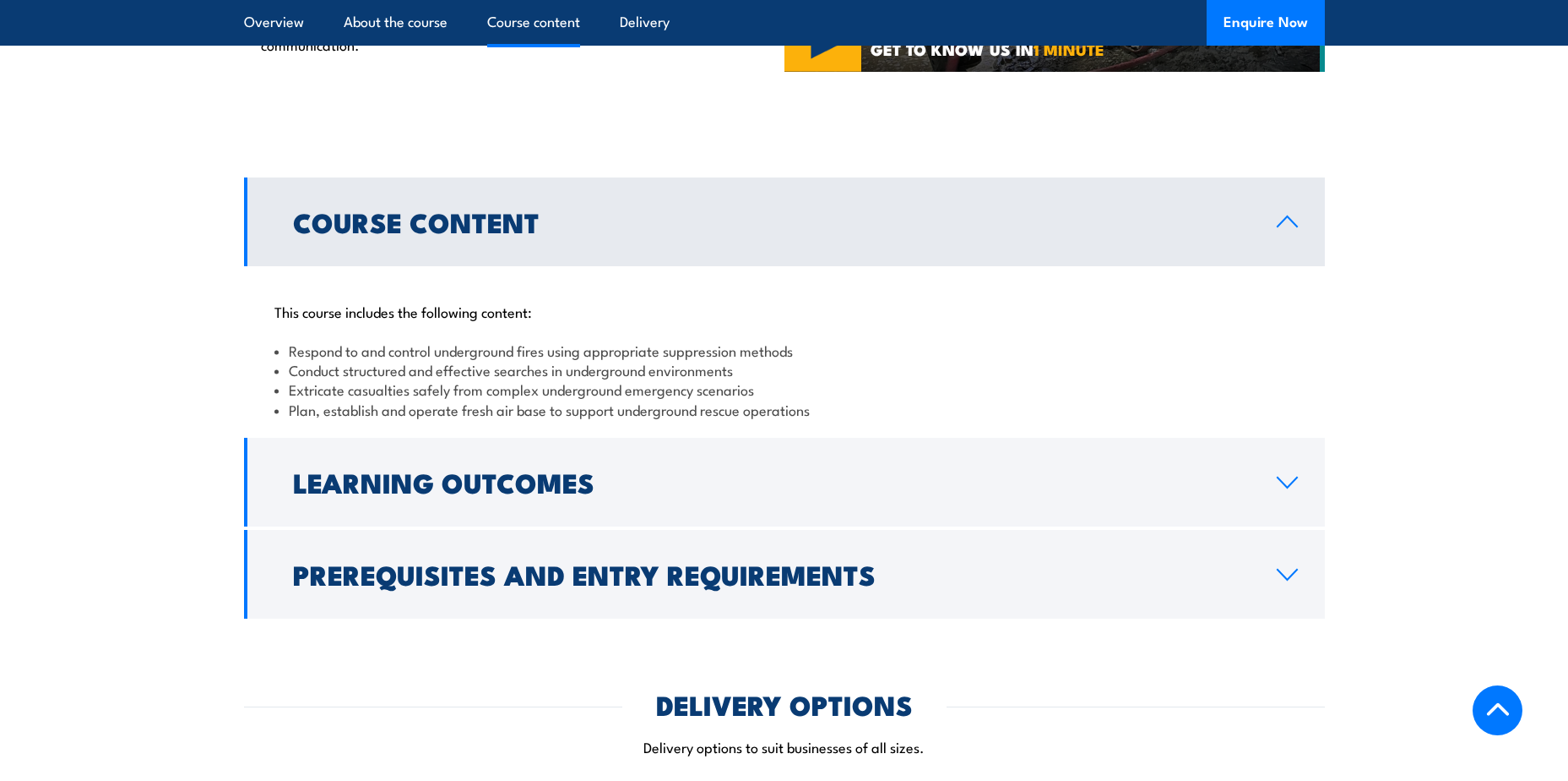
click at [530, 209] on h2 "Course Content" at bounding box center [771, 221] width 956 height 24
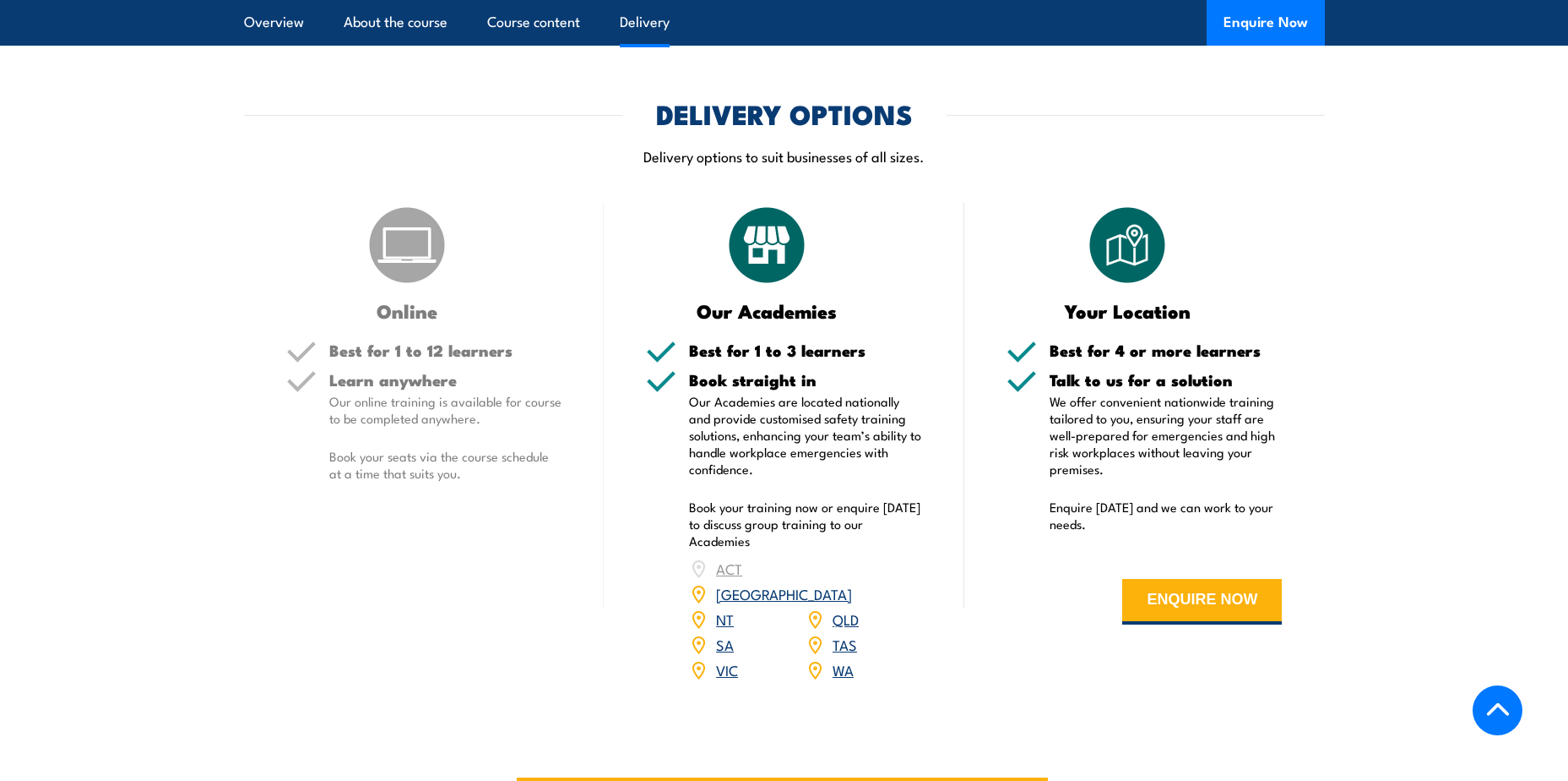
scroll to position [2112, 0]
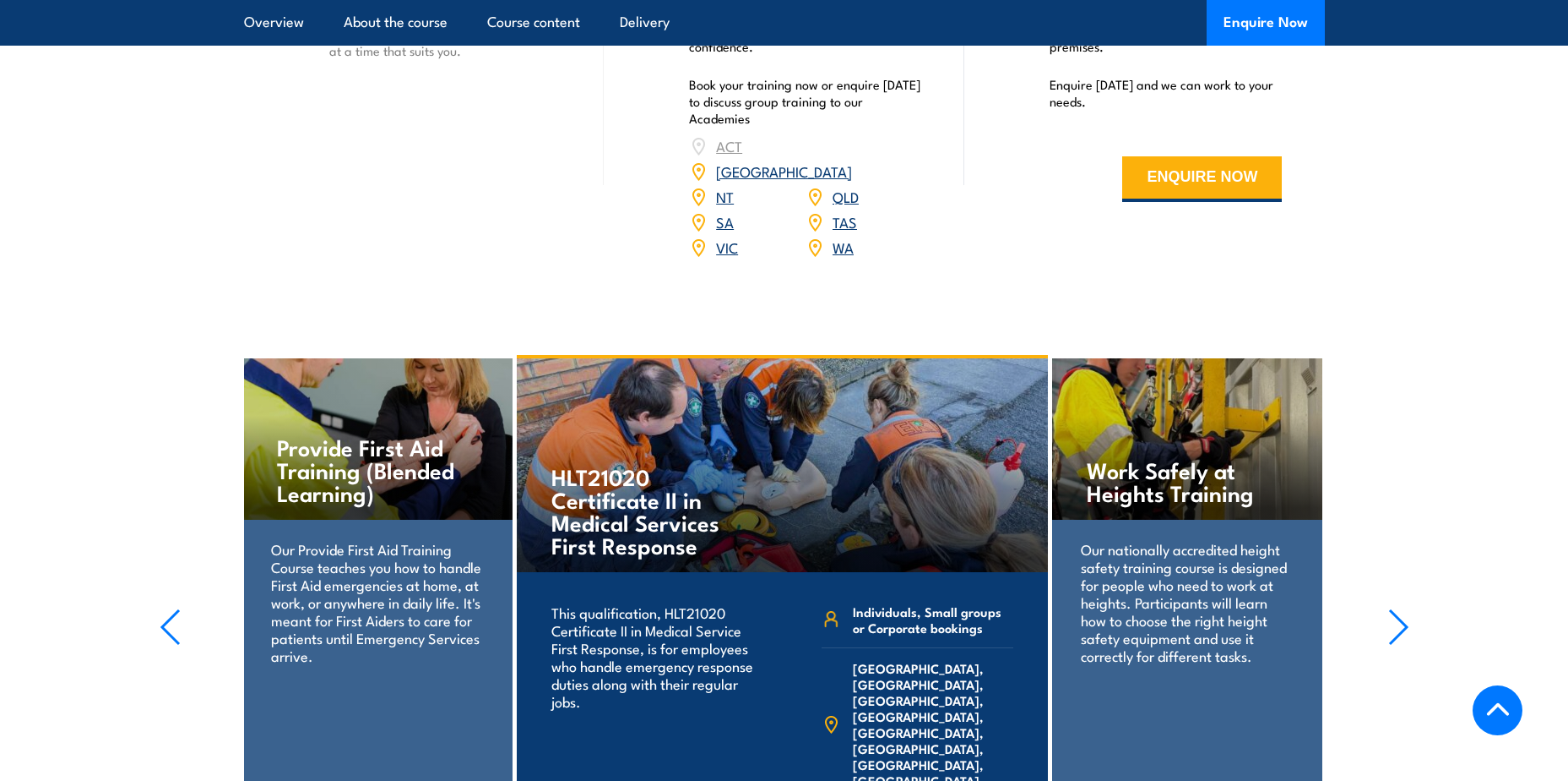
click at [1401, 610] on icon "button" at bounding box center [1398, 626] width 17 height 33
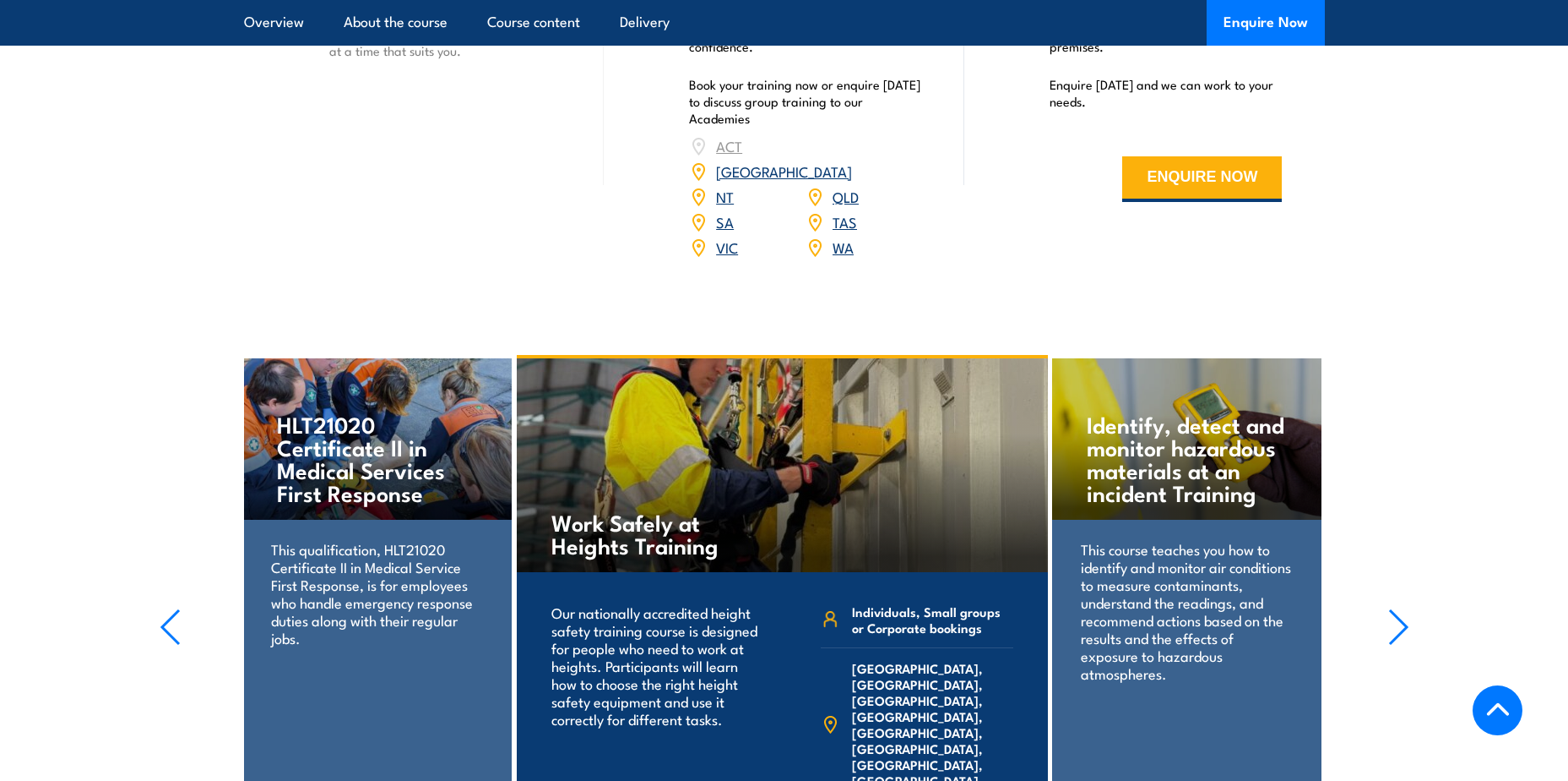
click at [1408, 608] on icon "button" at bounding box center [1399, 626] width 21 height 37
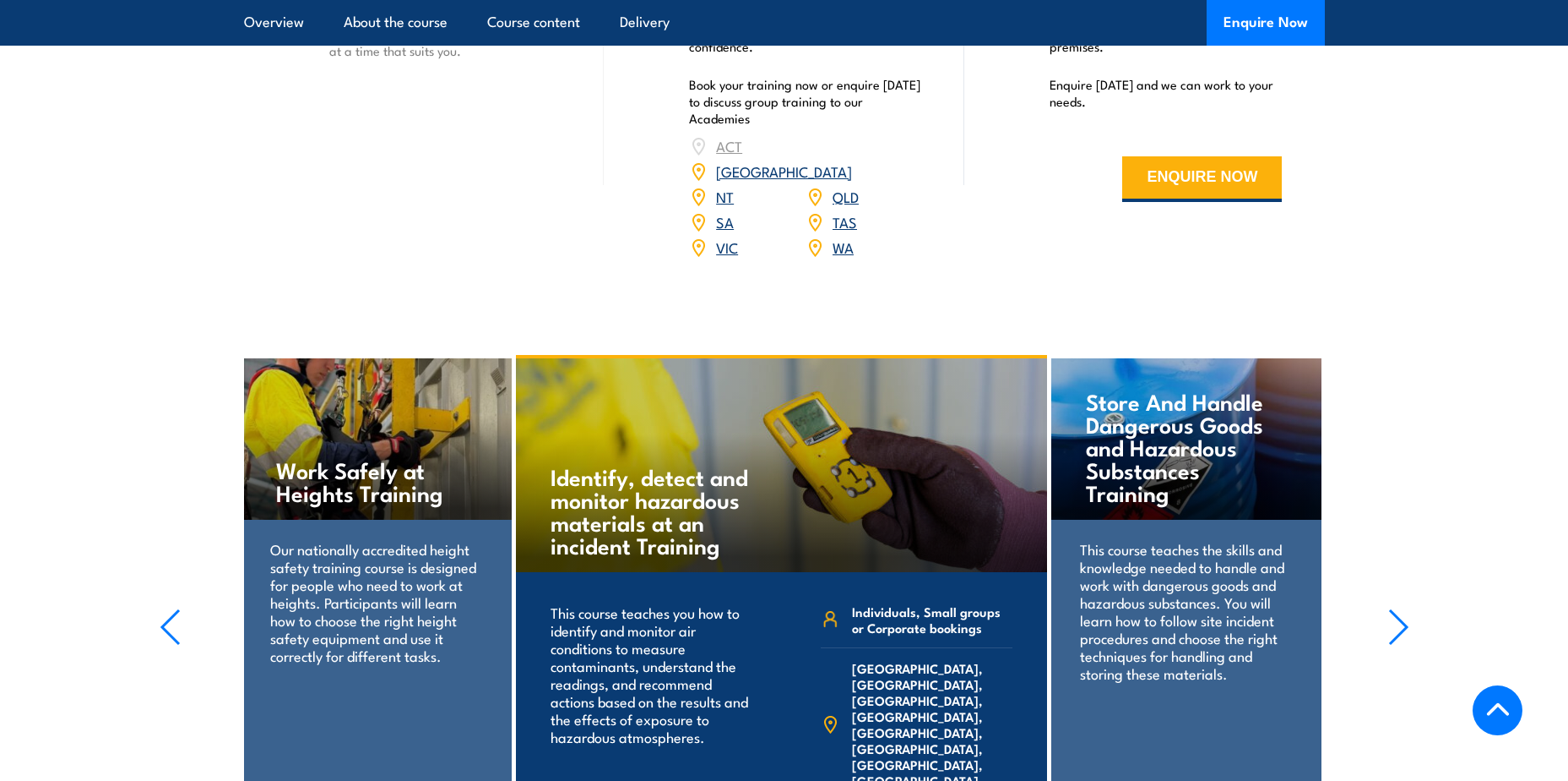
click at [1408, 608] on icon "button" at bounding box center [1399, 626] width 21 height 37
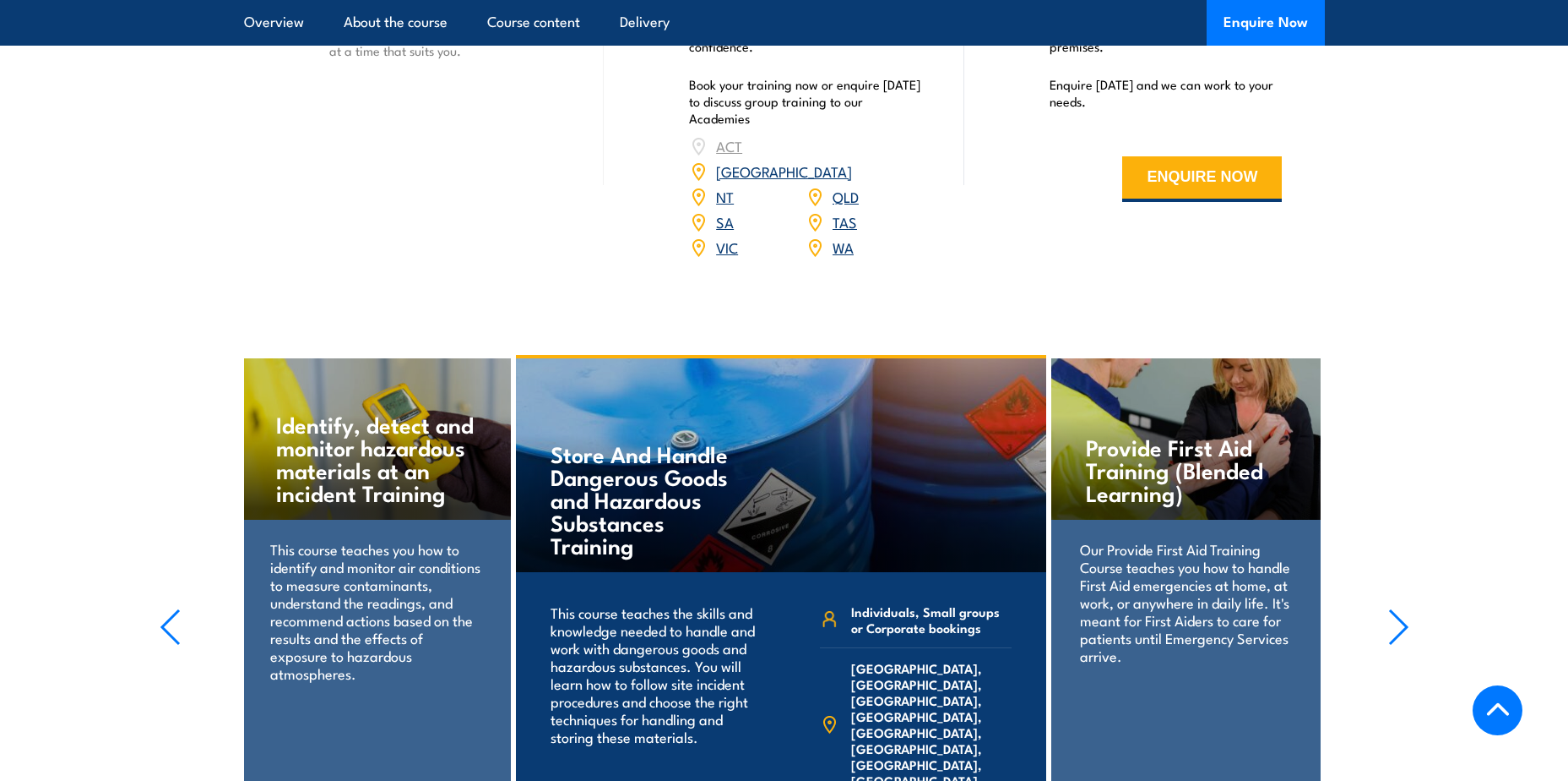
click at [1408, 608] on icon "button" at bounding box center [1399, 626] width 21 height 37
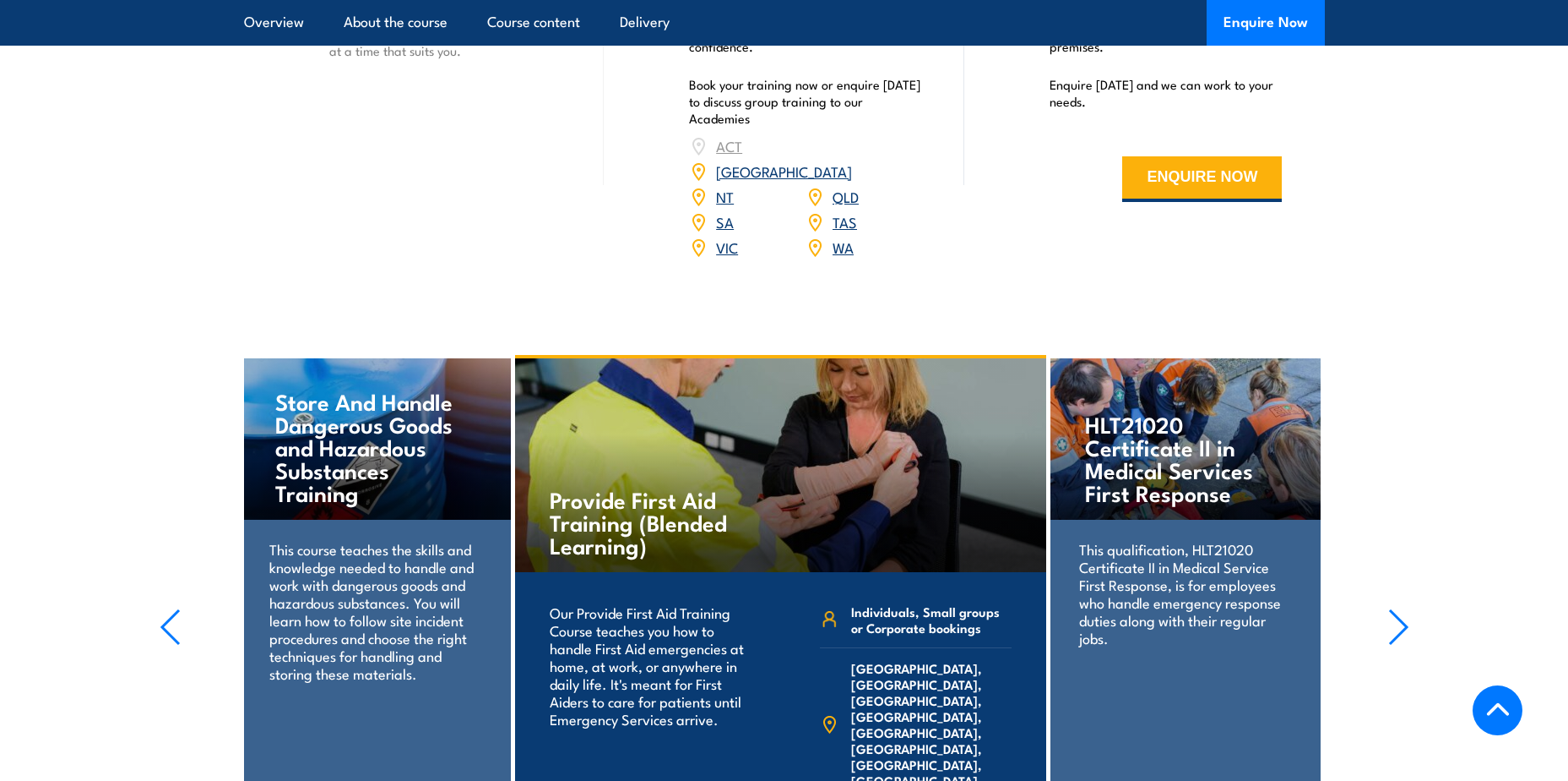
click at [1408, 608] on icon "button" at bounding box center [1399, 626] width 21 height 37
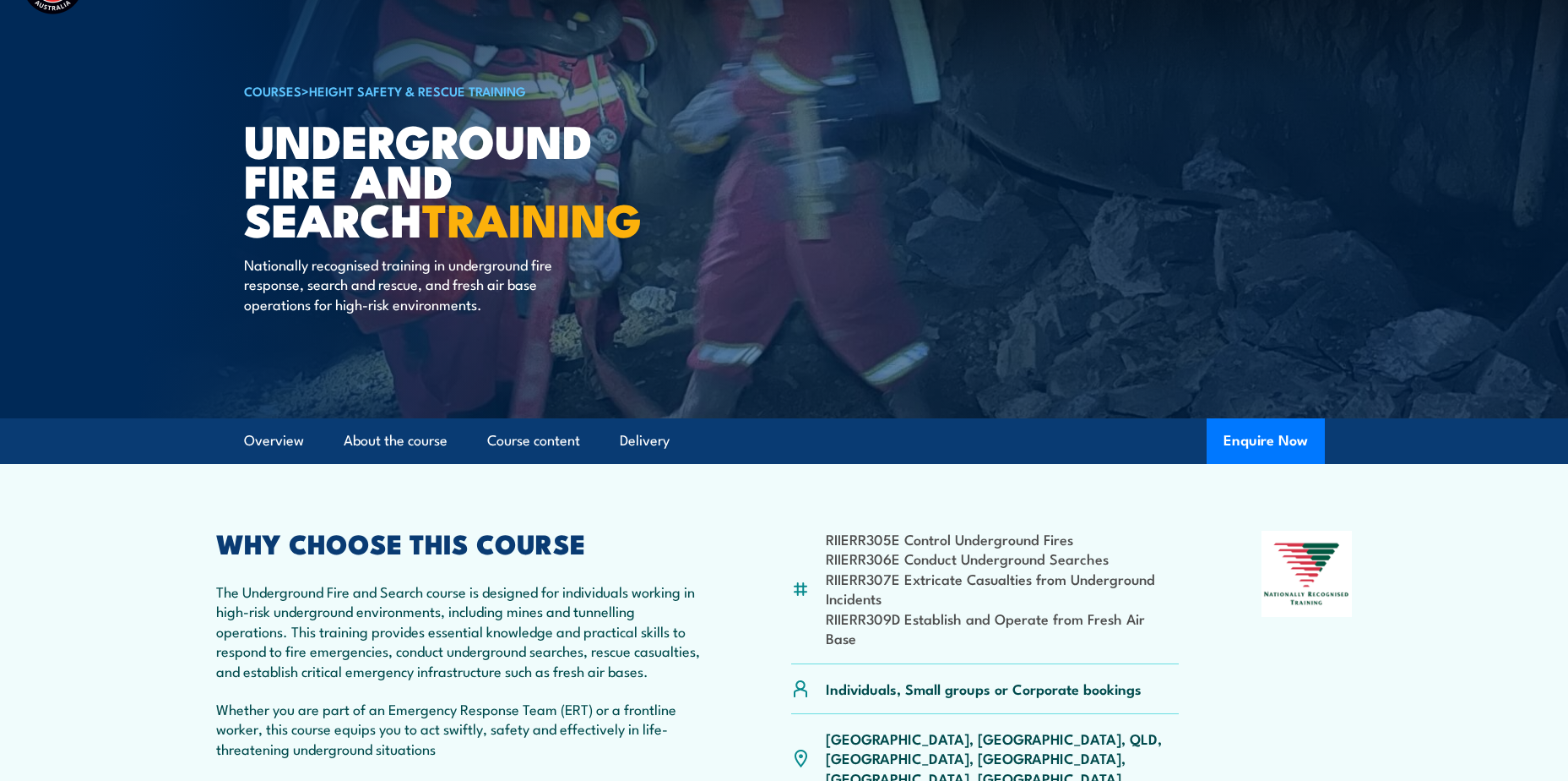
scroll to position [0, 0]
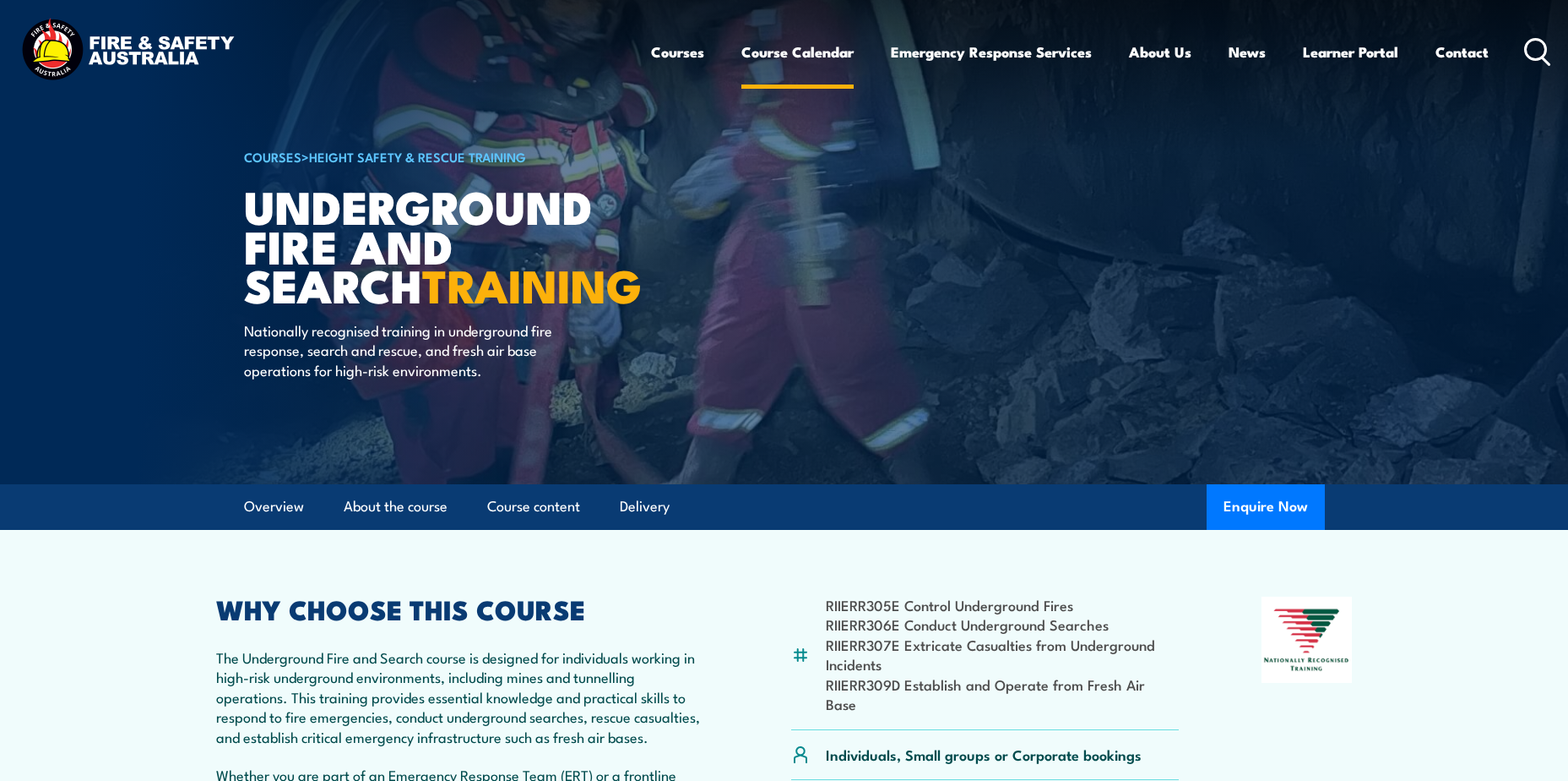
click at [813, 55] on link "Course Calendar" at bounding box center [798, 52] width 113 height 45
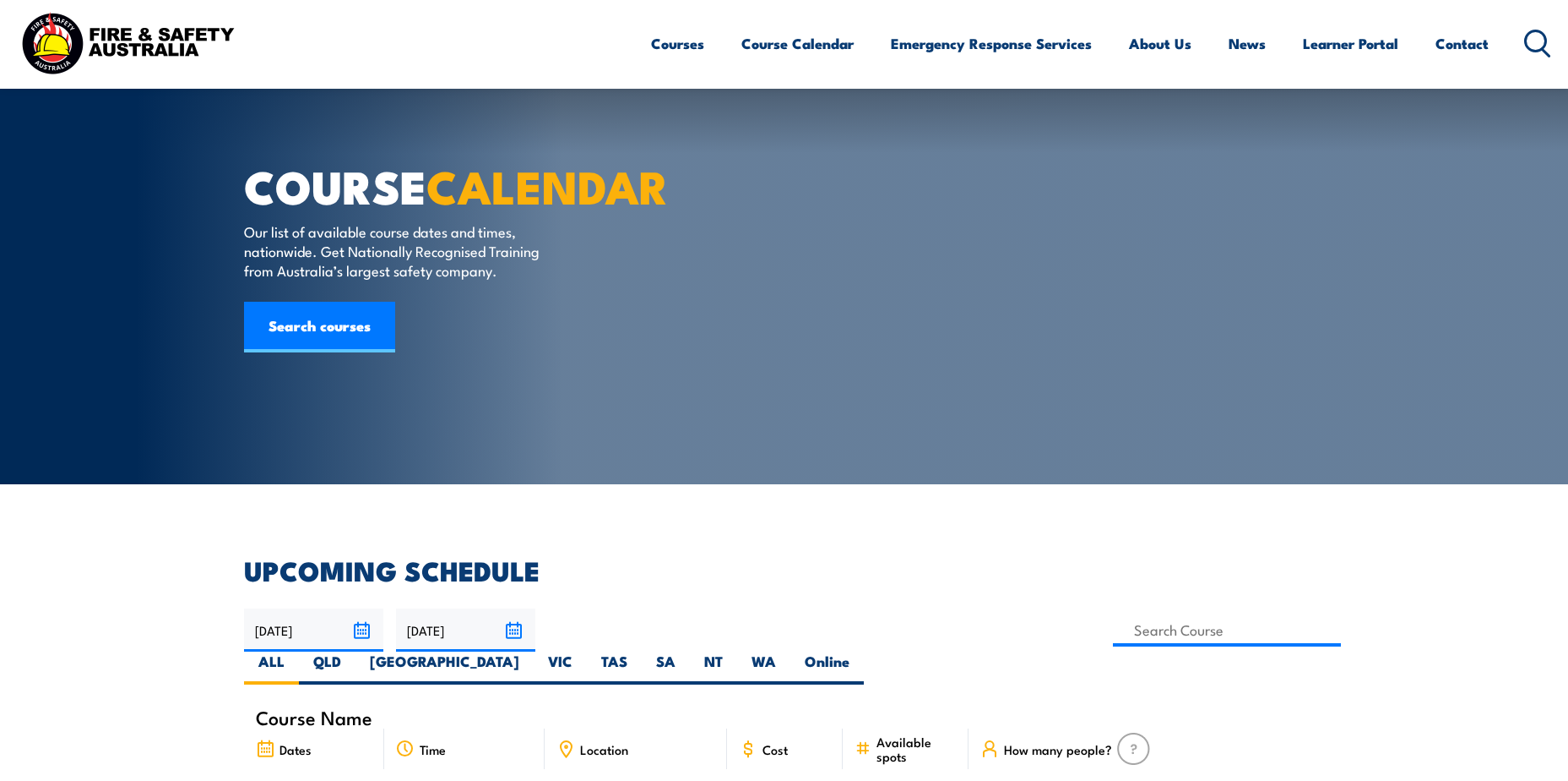
scroll to position [253, 0]
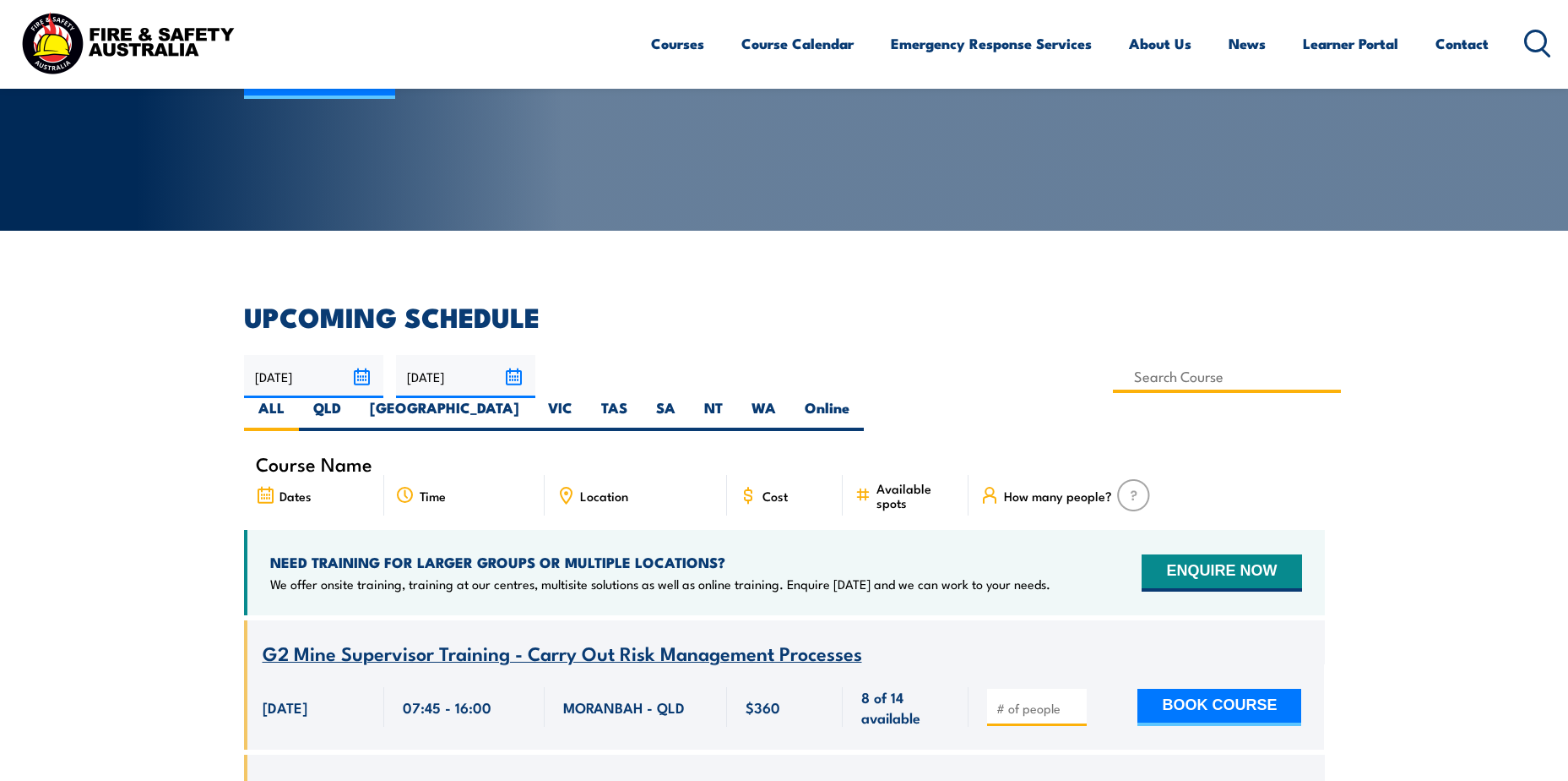
click at [1113, 378] on input at bounding box center [1227, 376] width 229 height 33
type input "puawhs002"
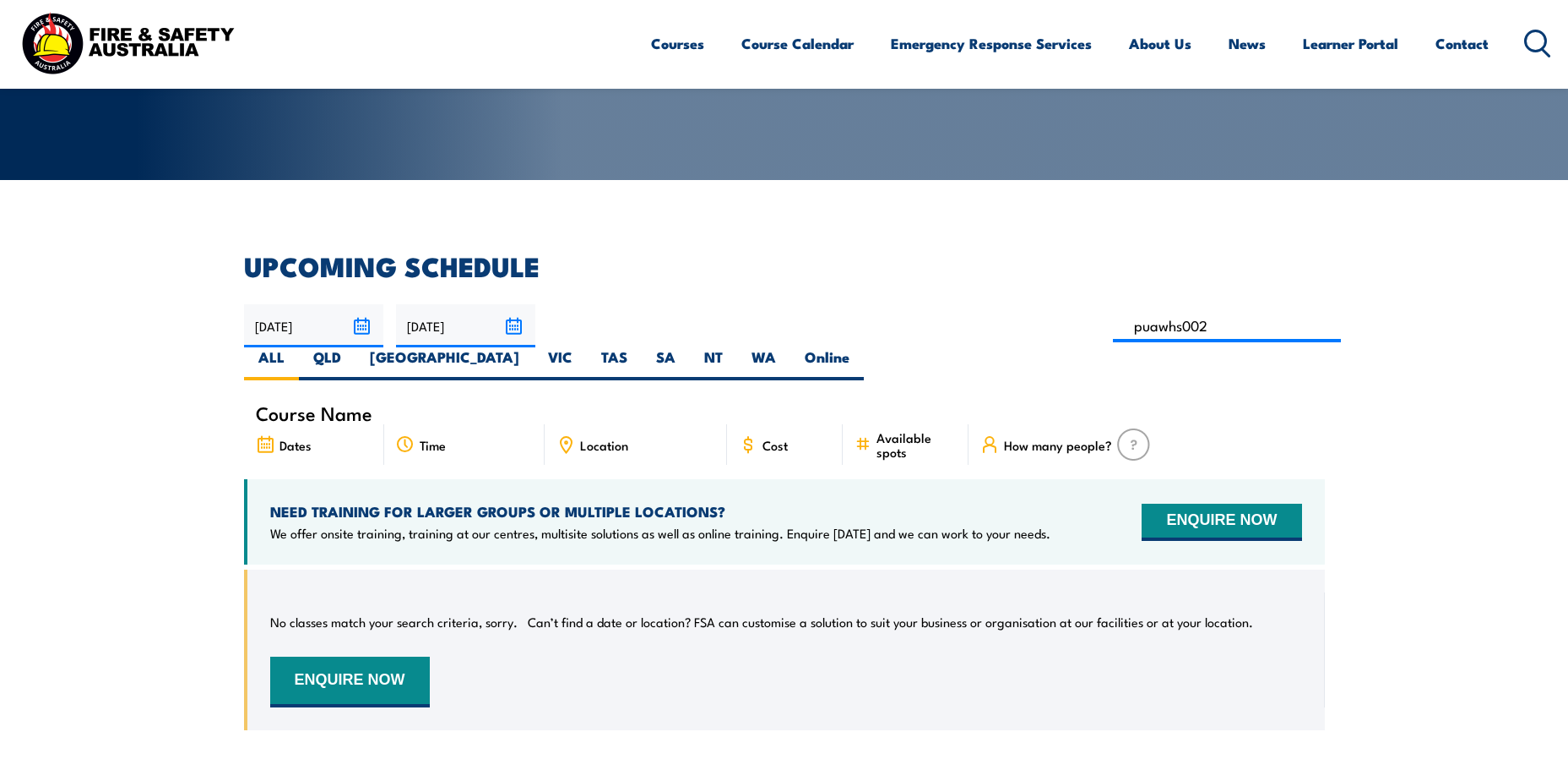
scroll to position [220, 0]
